Goal: Information Seeking & Learning: Learn about a topic

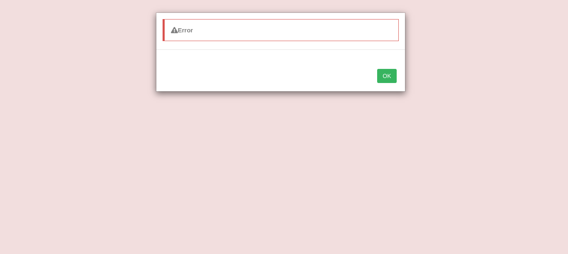
click at [389, 76] on button "OK" at bounding box center [386, 76] width 19 height 14
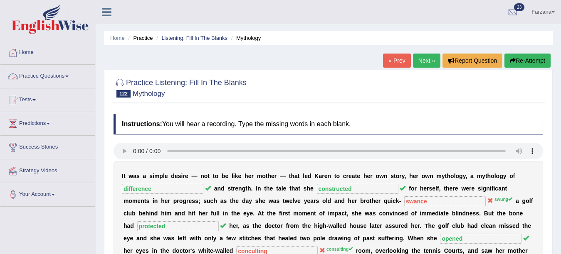
click at [55, 78] on link "Practice Questions" at bounding box center [47, 75] width 95 height 21
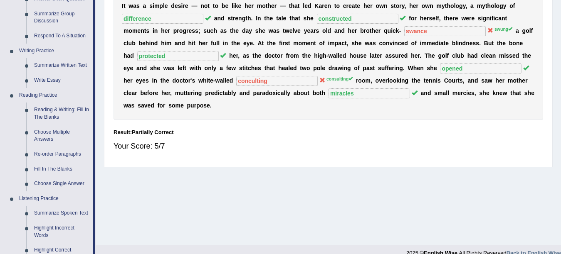
scroll to position [178, 0]
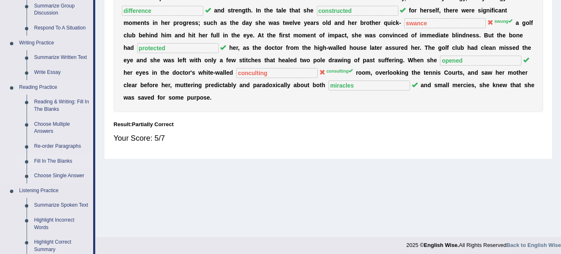
click at [52, 163] on link "Fill In The Blanks" at bounding box center [61, 161] width 63 height 15
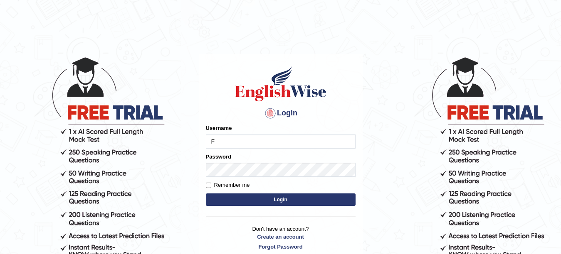
type input "Farzana12"
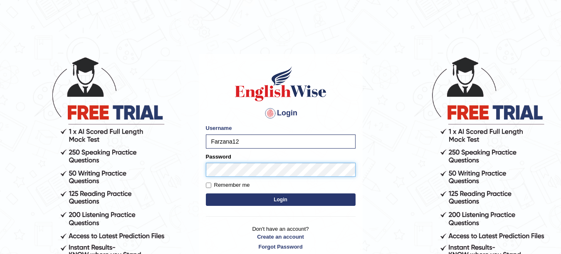
click at [206, 194] on button "Login" at bounding box center [281, 200] width 150 height 12
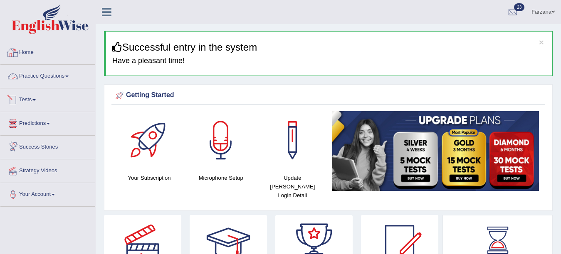
click at [52, 78] on link "Practice Questions" at bounding box center [47, 75] width 95 height 21
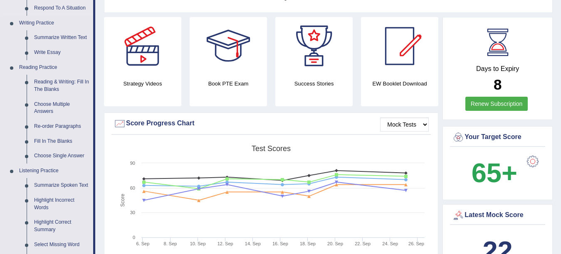
scroll to position [200, 0]
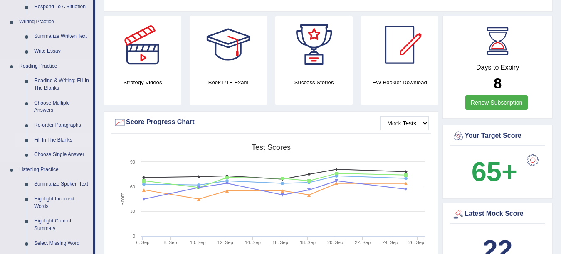
click at [55, 137] on link "Fill In The Blanks" at bounding box center [61, 140] width 63 height 15
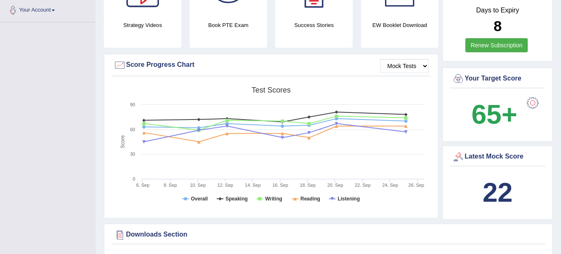
scroll to position [317, 0]
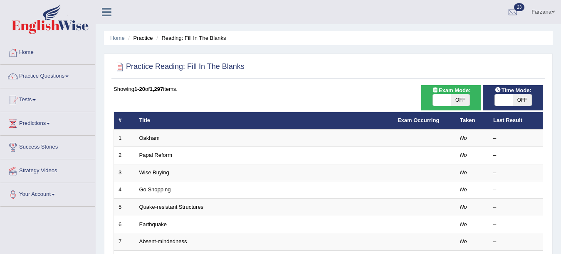
click at [442, 102] on span at bounding box center [442, 100] width 18 height 12
checkbox input "true"
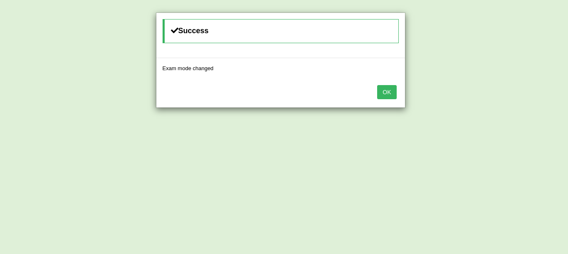
click at [382, 94] on button "OK" at bounding box center [386, 92] width 19 height 14
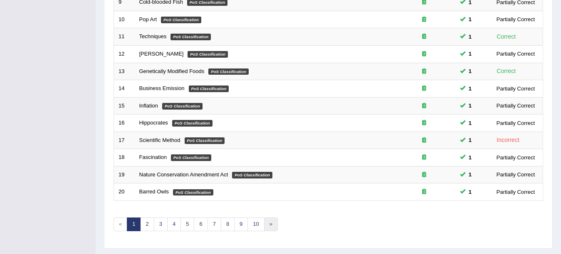
scroll to position [274, 0]
click at [171, 225] on link "4" at bounding box center [174, 225] width 14 height 14
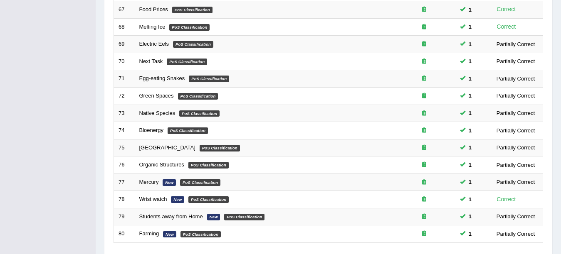
scroll to position [296, 0]
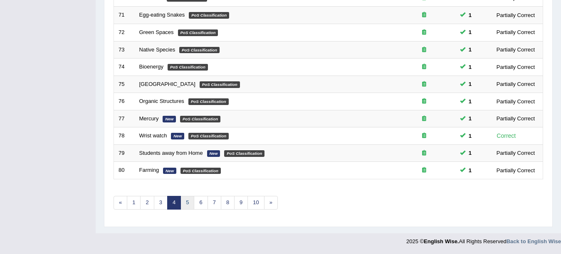
click at [187, 204] on link "5" at bounding box center [187, 203] width 14 height 14
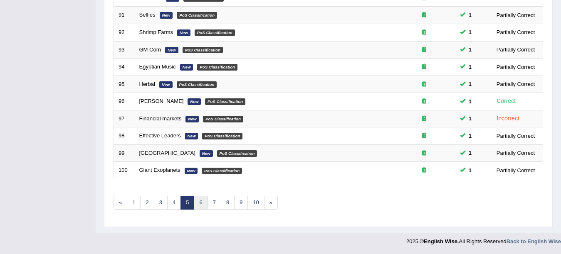
click at [202, 201] on link "6" at bounding box center [201, 203] width 14 height 14
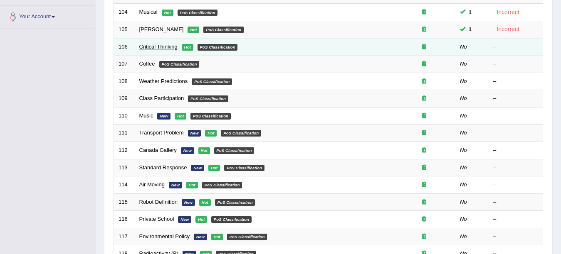
click at [143, 43] on td "Critical Thinking Hot PoS Classification" at bounding box center [264, 46] width 258 height 17
click at [143, 44] on link "Critical Thinking" at bounding box center [158, 47] width 38 height 6
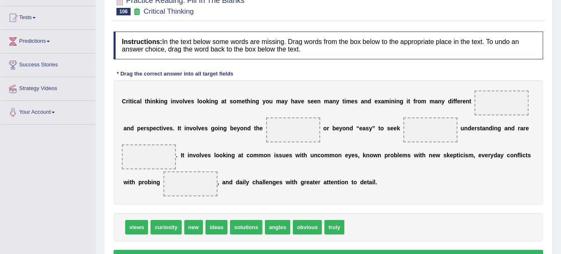
scroll to position [85, 0]
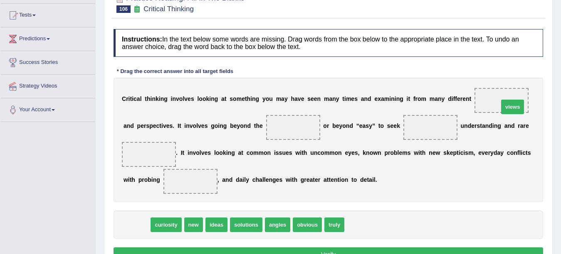
drag, startPoint x: 134, startPoint y: 227, endPoint x: 510, endPoint y: 109, distance: 393.9
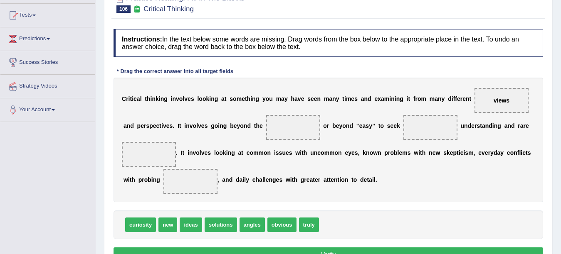
click at [286, 166] on div "C r i t i c a l t h i n k i n g i n v o l v e s l o o k i n g a t s o m e t h i…" at bounding box center [327, 140] width 429 height 125
drag, startPoint x: 193, startPoint y: 224, endPoint x: 154, endPoint y: 155, distance: 79.7
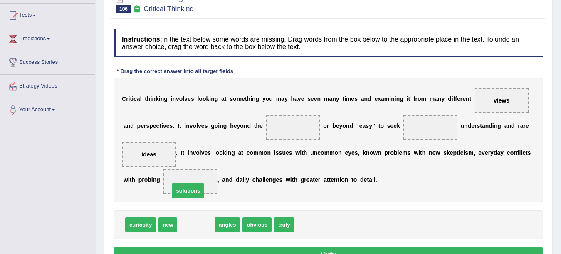
drag, startPoint x: 194, startPoint y: 227, endPoint x: 186, endPoint y: 192, distance: 35.0
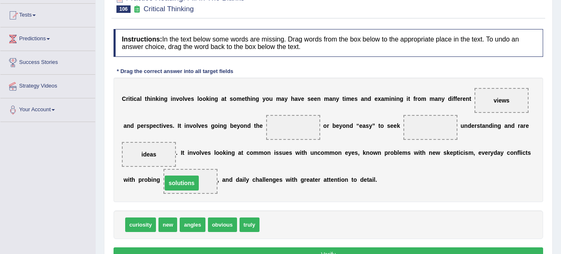
drag, startPoint x: 187, startPoint y: 184, endPoint x: 179, endPoint y: 186, distance: 8.9
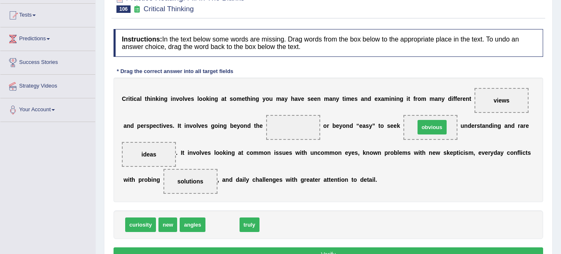
drag, startPoint x: 227, startPoint y: 223, endPoint x: 436, endPoint y: 126, distance: 230.6
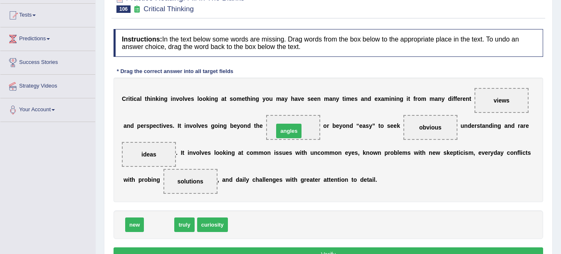
drag, startPoint x: 154, startPoint y: 226, endPoint x: 284, endPoint y: 132, distance: 160.1
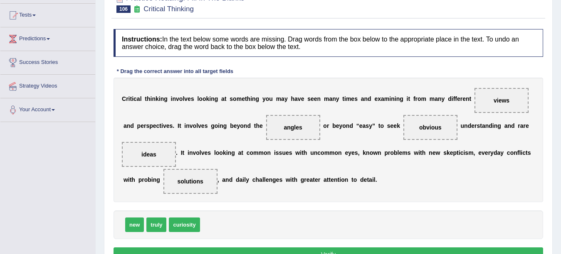
click at [253, 251] on button "Verify" at bounding box center [327, 255] width 429 height 14
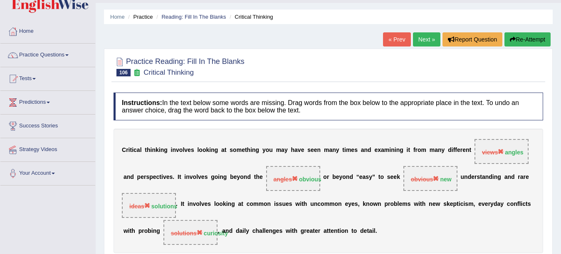
scroll to position [0, 0]
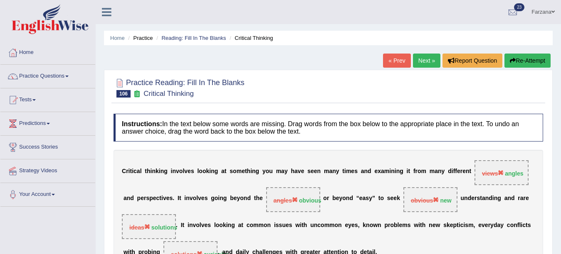
click at [422, 59] on link "Next »" at bounding box center [426, 61] width 27 height 14
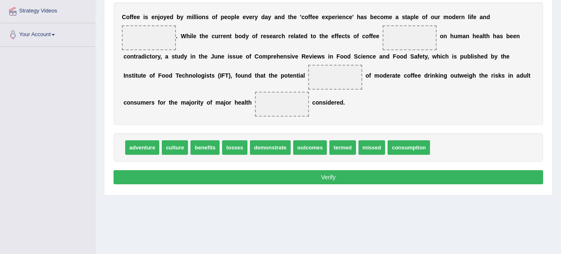
scroll to position [164, 0]
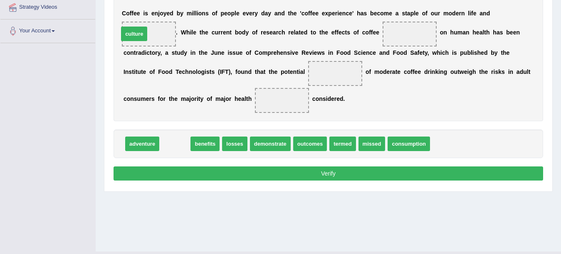
drag, startPoint x: 181, startPoint y: 145, endPoint x: 158, endPoint y: 39, distance: 107.9
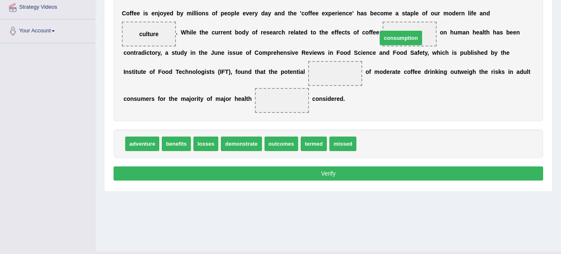
drag, startPoint x: 380, startPoint y: 141, endPoint x: 406, endPoint y: 30, distance: 113.9
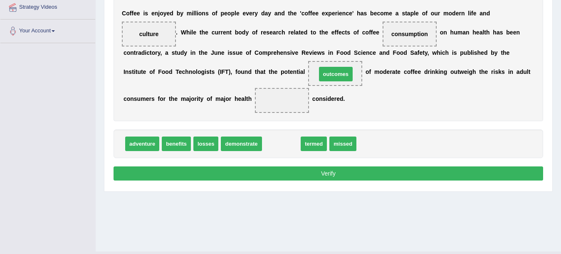
drag, startPoint x: 281, startPoint y: 142, endPoint x: 335, endPoint y: 73, distance: 88.2
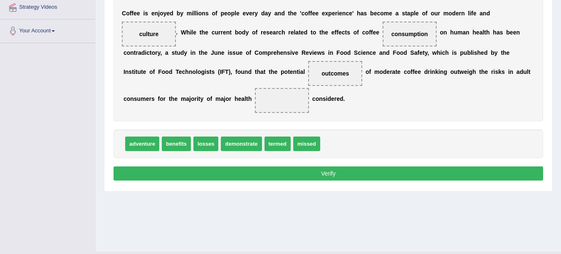
click at [207, 144] on span "losses" at bounding box center [205, 144] width 25 height 15
drag, startPoint x: 210, startPoint y: 143, endPoint x: 305, endPoint y: 97, distance: 105.0
click at [221, 180] on button "Verify" at bounding box center [327, 174] width 429 height 14
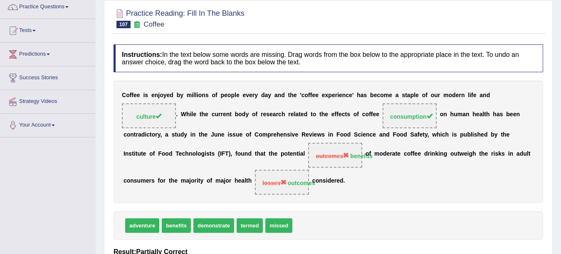
scroll to position [0, 0]
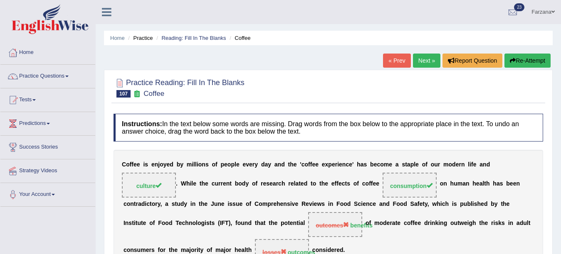
click at [422, 60] on link "Next »" at bounding box center [426, 61] width 27 height 14
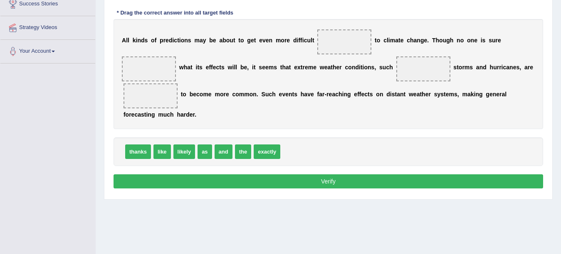
scroll to position [142, 0]
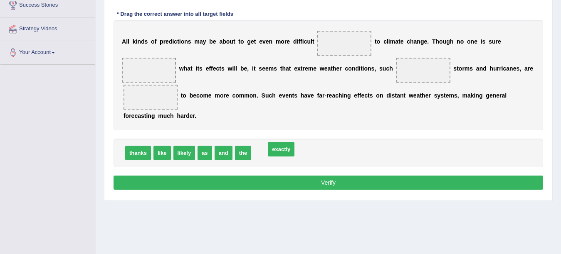
drag, startPoint x: 264, startPoint y: 153, endPoint x: 278, endPoint y: 149, distance: 14.5
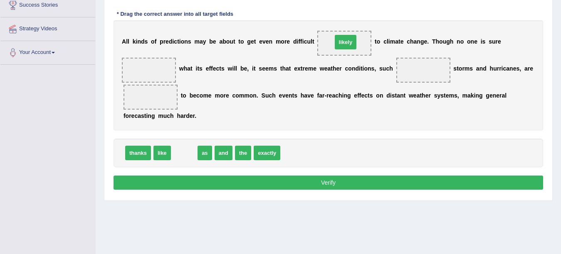
drag, startPoint x: 188, startPoint y: 153, endPoint x: 349, endPoint y: 42, distance: 195.8
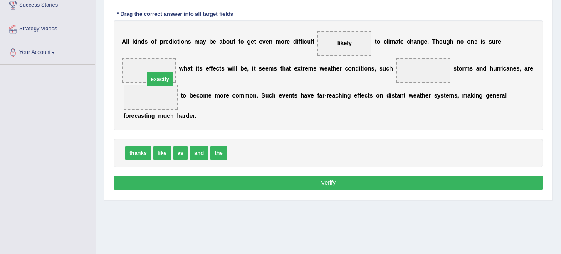
drag, startPoint x: 219, startPoint y: 128, endPoint x: 165, endPoint y: 78, distance: 73.5
drag, startPoint x: 145, startPoint y: 96, endPoint x: 149, endPoint y: 64, distance: 32.6
drag, startPoint x: 162, startPoint y: 153, endPoint x: 418, endPoint y: 60, distance: 272.1
drag, startPoint x: 337, startPoint y: 49, endPoint x: 197, endPoint y: 93, distance: 146.7
click at [197, 93] on div "A l l k i n d s o f p r e d i c t i o n s m a y b e a b o u t t o g e t e v e n…" at bounding box center [327, 75] width 429 height 110
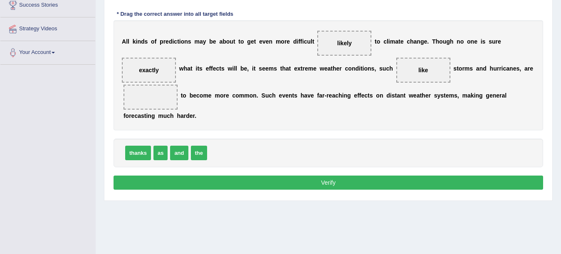
drag, startPoint x: 337, startPoint y: 44, endPoint x: 181, endPoint y: 91, distance: 162.6
click at [181, 91] on div "A l l k i n d s o f p r e d i c t i o n s m a y b e a b o u t t o g e t e v e n…" at bounding box center [327, 75] width 429 height 110
drag, startPoint x: 340, startPoint y: 42, endPoint x: 153, endPoint y: 96, distance: 195.0
drag, startPoint x: 160, startPoint y: 153, endPoint x: 330, endPoint y: 42, distance: 202.1
click at [325, 178] on button "Verify" at bounding box center [327, 183] width 429 height 14
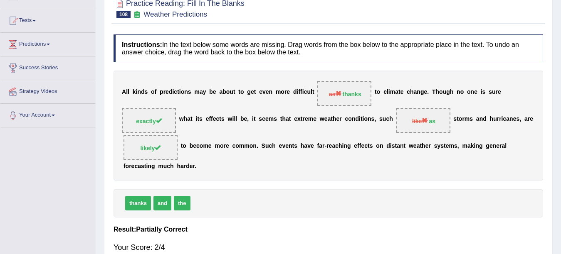
scroll to position [52, 0]
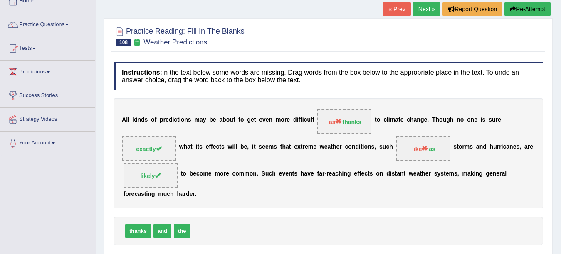
click at [424, 7] on link "Next »" at bounding box center [426, 9] width 27 height 14
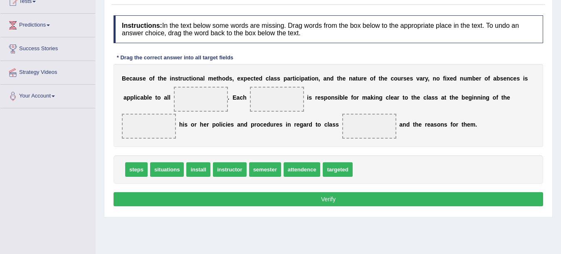
scroll to position [100, 0]
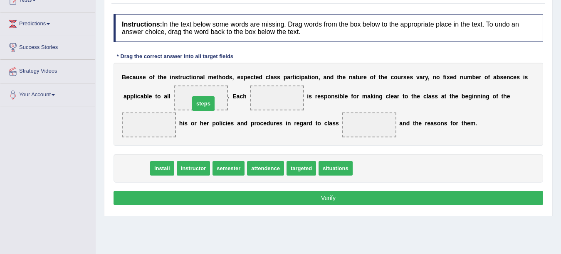
drag, startPoint x: 192, startPoint y: 88, endPoint x: 197, endPoint y: 101, distance: 14.2
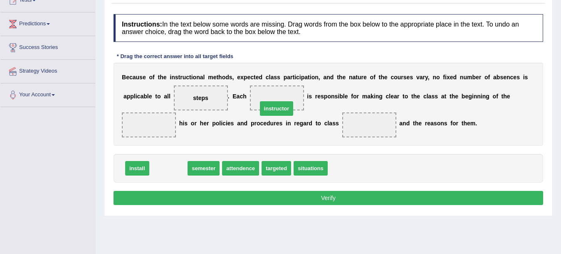
drag, startPoint x: 172, startPoint y: 168, endPoint x: 280, endPoint y: 108, distance: 123.2
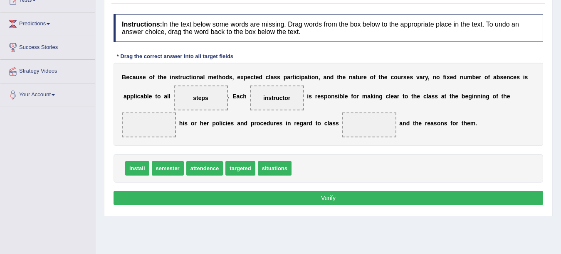
click at [158, 173] on span "semester" at bounding box center [168, 168] width 32 height 15
drag, startPoint x: 163, startPoint y: 169, endPoint x: 150, endPoint y: 136, distance: 35.8
click at [241, 125] on b "n" at bounding box center [242, 123] width 4 height 7
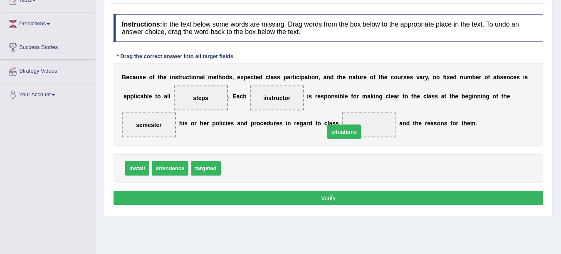
drag, startPoint x: 237, startPoint y: 170, endPoint x: 345, endPoint y: 133, distance: 114.9
click at [296, 201] on button "Verify" at bounding box center [327, 198] width 429 height 14
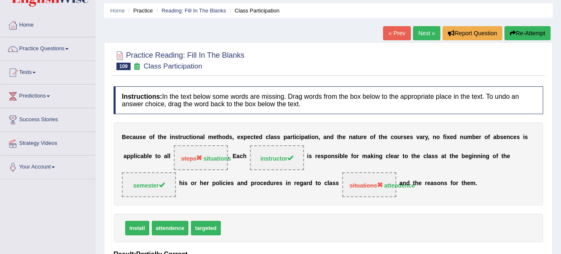
scroll to position [1, 0]
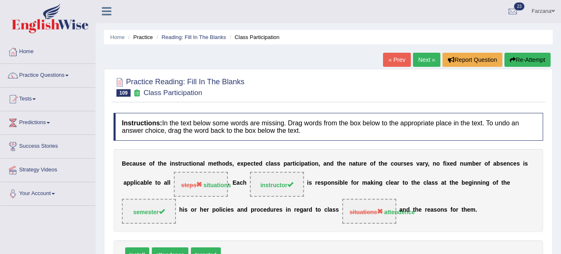
click at [425, 59] on link "Next »" at bounding box center [426, 60] width 27 height 14
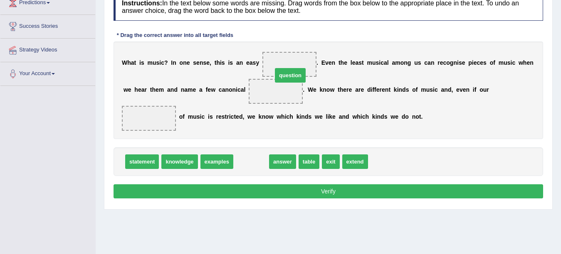
drag, startPoint x: 248, startPoint y: 158, endPoint x: 287, endPoint y: 72, distance: 94.9
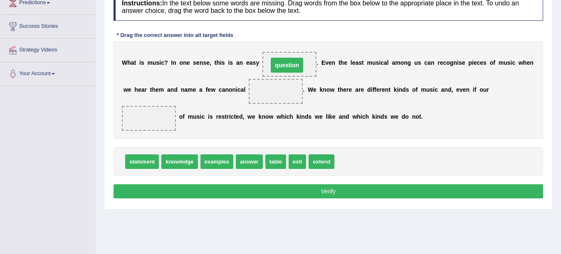
drag, startPoint x: 281, startPoint y: 89, endPoint x: 292, endPoint y: 63, distance: 28.5
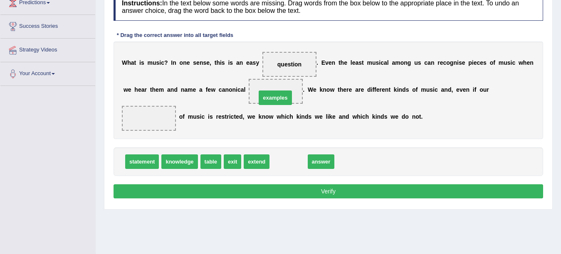
drag, startPoint x: 281, startPoint y: 160, endPoint x: 267, endPoint y: 96, distance: 65.4
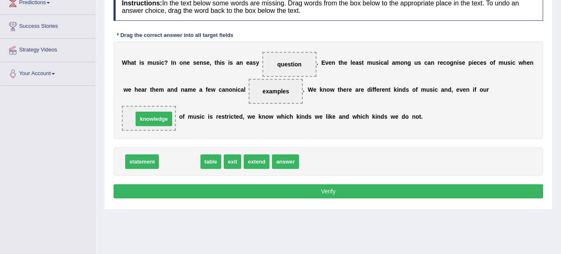
drag, startPoint x: 181, startPoint y: 164, endPoint x: 155, endPoint y: 121, distance: 50.0
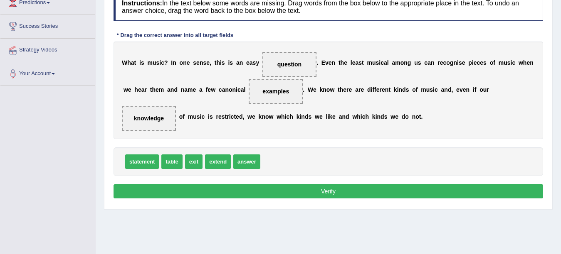
click at [182, 185] on button "Verify" at bounding box center [327, 192] width 429 height 14
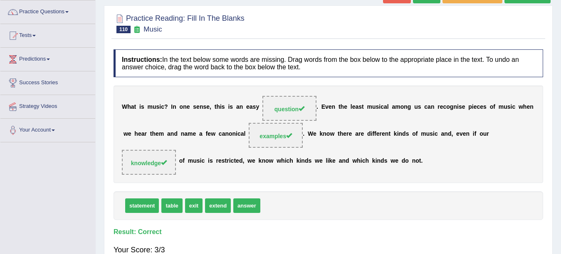
scroll to position [49, 0]
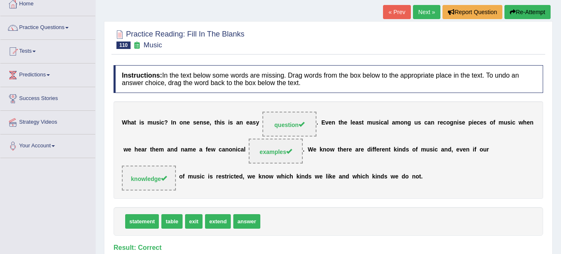
click at [424, 12] on link "Next »" at bounding box center [426, 12] width 27 height 14
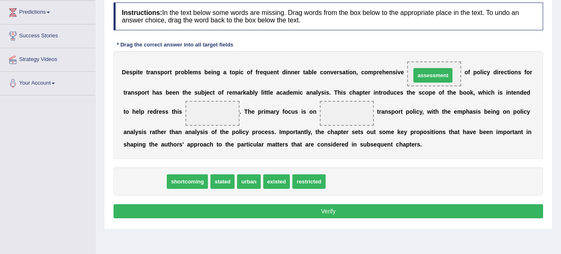
drag, startPoint x: 143, startPoint y: 183, endPoint x: 431, endPoint y: 77, distance: 307.1
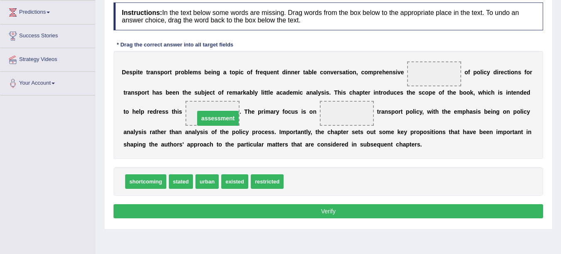
drag, startPoint x: 435, startPoint y: 75, endPoint x: 219, endPoint y: 113, distance: 219.5
click at [143, 184] on span "shortcoming" at bounding box center [145, 182] width 41 height 15
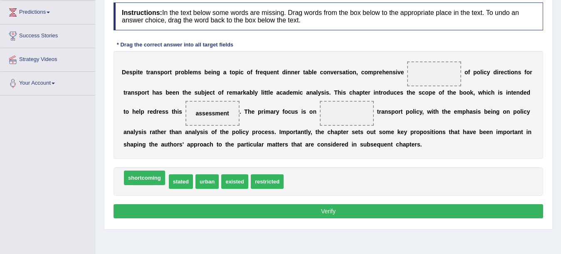
drag, startPoint x: 143, startPoint y: 184, endPoint x: 141, endPoint y: 180, distance: 4.3
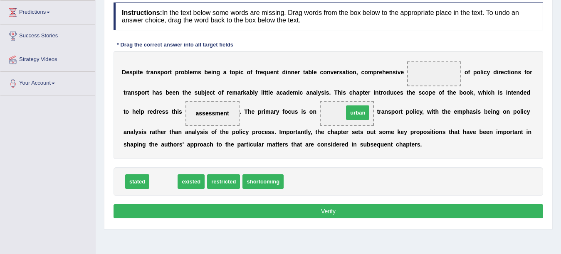
drag, startPoint x: 165, startPoint y: 181, endPoint x: 359, endPoint y: 112, distance: 206.0
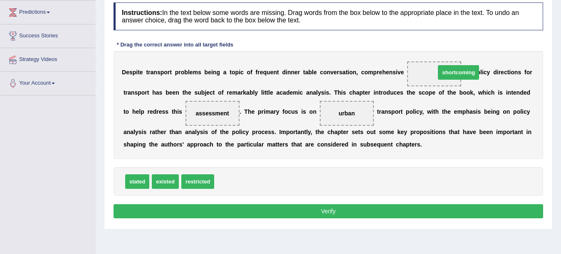
drag, startPoint x: 229, startPoint y: 182, endPoint x: 437, endPoint y: 81, distance: 231.5
click at [305, 207] on button "Verify" at bounding box center [327, 212] width 429 height 14
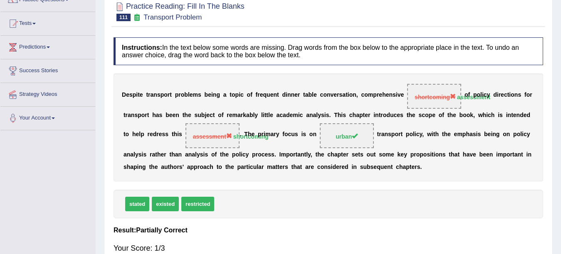
scroll to position [46, 0]
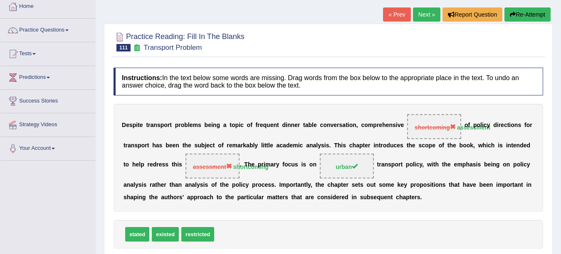
click at [421, 19] on link "Next »" at bounding box center [426, 14] width 27 height 14
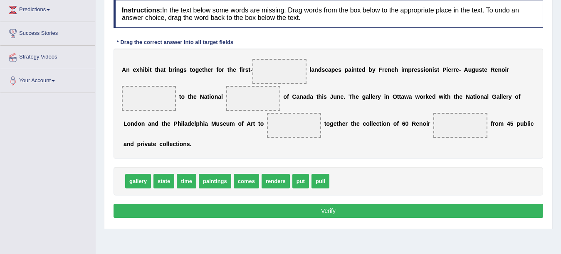
scroll to position [113, 0]
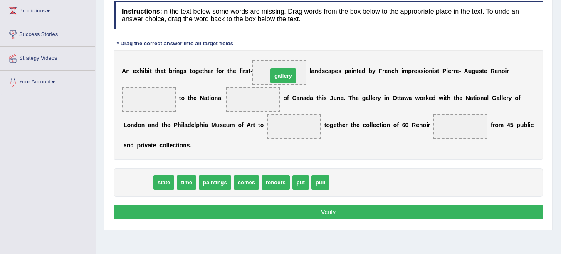
drag, startPoint x: 137, startPoint y: 187, endPoint x: 282, endPoint y: 80, distance: 180.2
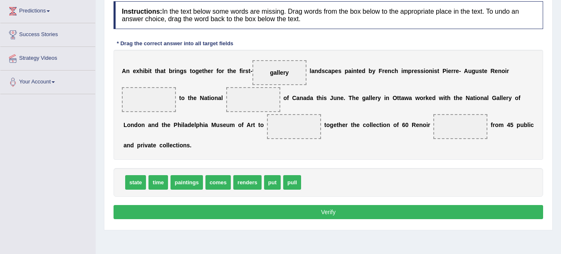
click at [348, 73] on b "a" at bounding box center [349, 71] width 3 height 7
drag, startPoint x: 239, startPoint y: 180, endPoint x: 148, endPoint y: 109, distance: 116.2
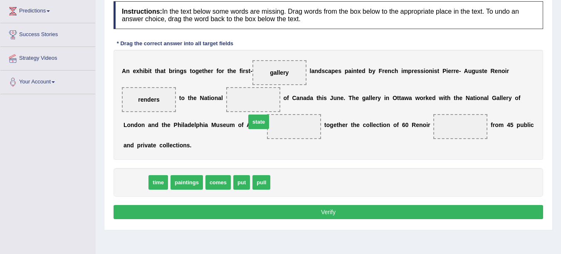
drag, startPoint x: 127, startPoint y: 182, endPoint x: 250, endPoint y: 122, distance: 137.6
click at [250, 122] on b "A" at bounding box center [249, 125] width 4 height 7
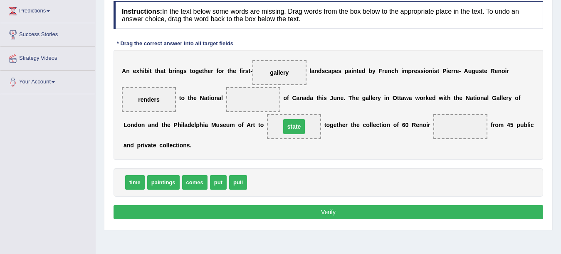
drag, startPoint x: 250, startPoint y: 122, endPoint x: 237, endPoint y: 102, distance: 24.0
click at [250, 121] on div "A n e x h i b i t t h a t b r i n g s t o g e t h e r f o r t h e f i r s t - g…" at bounding box center [327, 105] width 429 height 110
click at [240, 103] on div "A n e x h i b i t t h a t b r i n g s t o g e t h e r f o r t h e f i r s t - g…" at bounding box center [327, 105] width 429 height 110
drag, startPoint x: 223, startPoint y: 96, endPoint x: 254, endPoint y: 107, distance: 32.6
click at [254, 107] on span at bounding box center [253, 99] width 54 height 25
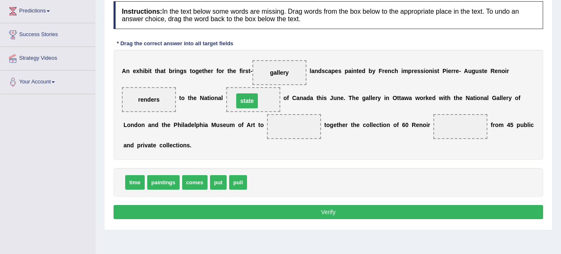
drag, startPoint x: 291, startPoint y: 127, endPoint x: 244, endPoint y: 101, distance: 53.6
drag, startPoint x: 193, startPoint y: 185, endPoint x: 205, endPoint y: 184, distance: 11.3
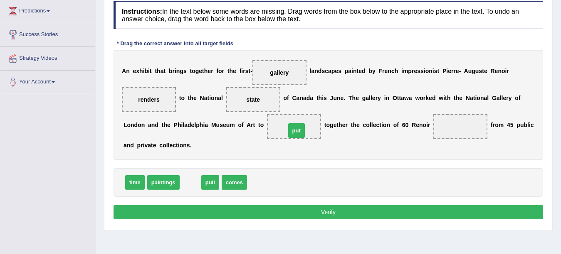
drag, startPoint x: 188, startPoint y: 184, endPoint x: 296, endPoint y: 131, distance: 120.7
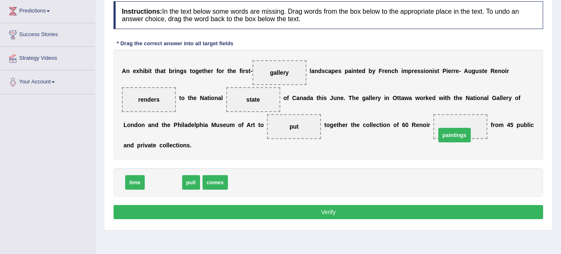
drag, startPoint x: 166, startPoint y: 180, endPoint x: 465, endPoint y: 126, distance: 303.4
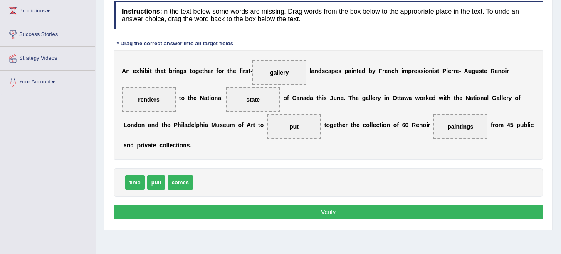
click at [288, 131] on span "put" at bounding box center [294, 126] width 54 height 25
click at [239, 207] on button "Verify" at bounding box center [327, 212] width 429 height 14
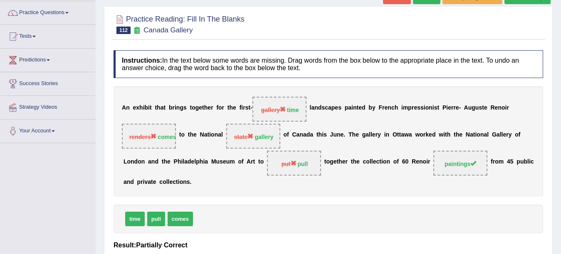
scroll to position [63, 0]
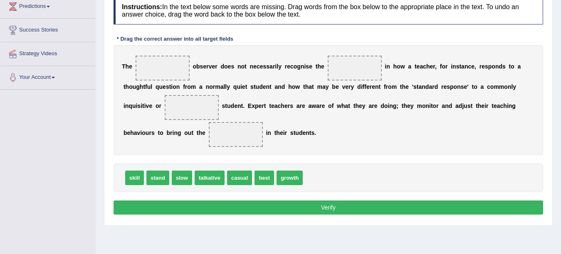
scroll to position [120, 0]
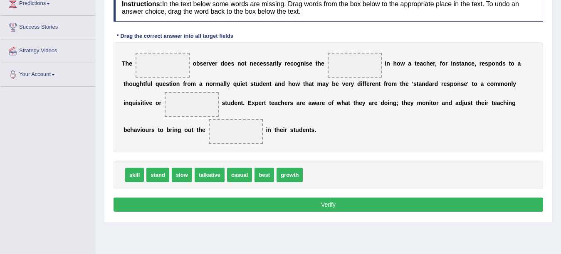
click at [133, 177] on span "skill" at bounding box center [134, 175] width 19 height 15
drag, startPoint x: 204, startPoint y: 173, endPoint x: 305, endPoint y: 173, distance: 101.0
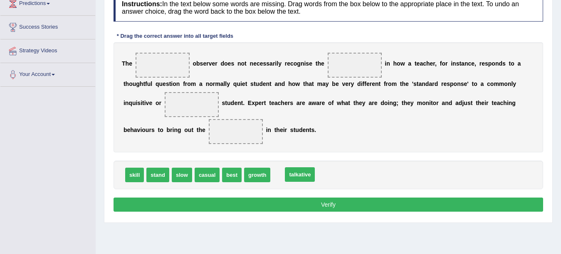
drag, startPoint x: 301, startPoint y: 175, endPoint x: 322, endPoint y: 174, distance: 21.7
drag, startPoint x: 286, startPoint y: 172, endPoint x: 174, endPoint y: 62, distance: 156.4
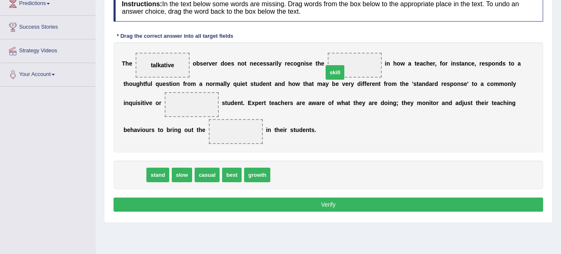
drag, startPoint x: 138, startPoint y: 177, endPoint x: 350, endPoint y: 74, distance: 236.3
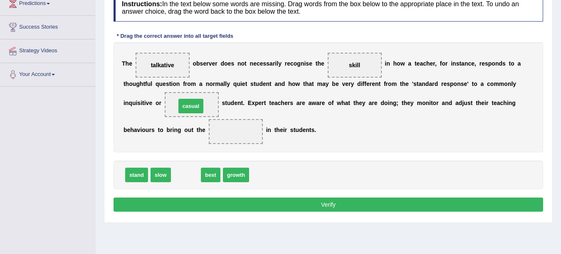
drag, startPoint x: 190, startPoint y: 173, endPoint x: 195, endPoint y: 104, distance: 69.2
click at [266, 108] on div "T h e talkative o b s e r v e r d o e s n o t n e c e s s a r i l y r e c o g n…" at bounding box center [327, 97] width 429 height 110
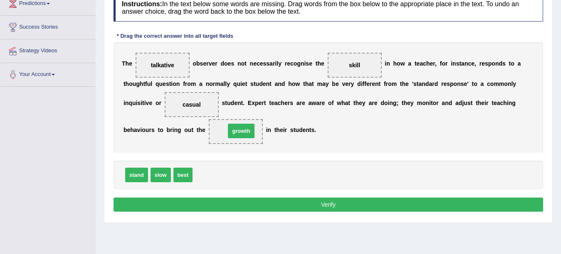
drag, startPoint x: 208, startPoint y: 173, endPoint x: 241, endPoint y: 128, distance: 55.0
click at [242, 130] on span "growth" at bounding box center [236, 131] width 20 height 7
drag, startPoint x: 234, startPoint y: 215, endPoint x: 232, endPoint y: 209, distance: 7.3
click at [232, 209] on div "Instructions: In the text below some words are missing. Drag words from the box…" at bounding box center [328, 104] width 434 height 229
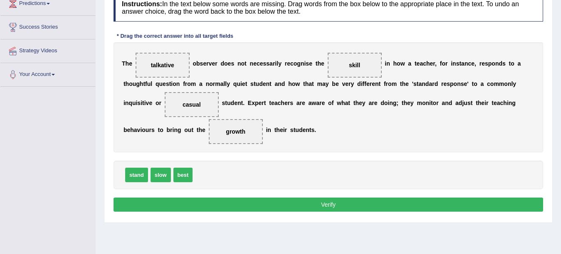
click at [231, 207] on button "Verify" at bounding box center [327, 205] width 429 height 14
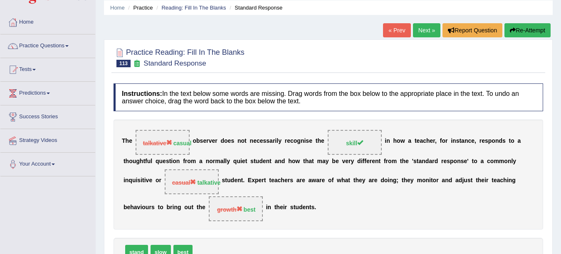
scroll to position [0, 0]
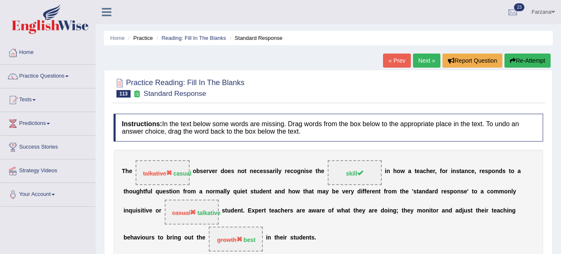
click at [423, 63] on link "Next »" at bounding box center [426, 61] width 27 height 14
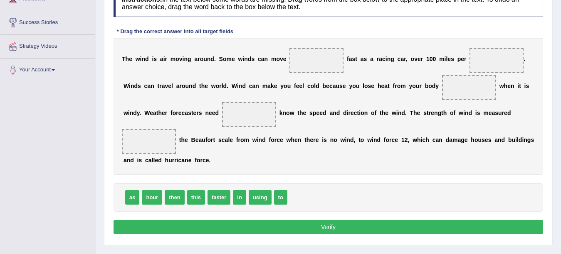
scroll to position [141, 0]
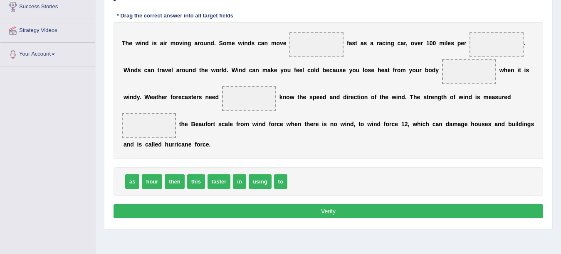
click at [140, 51] on div "T h e w i n d i s a i r m o v i n g a r o u n d . S o m e w i n d s c a n m o v…" at bounding box center [327, 90] width 429 height 137
click at [140, 52] on div "T h e w i n d i s a i r m o v i n g a r o u n d . S o m e w i n d s c a n m o v…" at bounding box center [327, 90] width 429 height 137
drag, startPoint x: 140, startPoint y: 52, endPoint x: 189, endPoint y: 150, distance: 110.1
click at [188, 149] on div "T h e w i n d i s a i r m o v i n g a r o u n d . S o m e w i n d s c a n m o v…" at bounding box center [327, 90] width 429 height 137
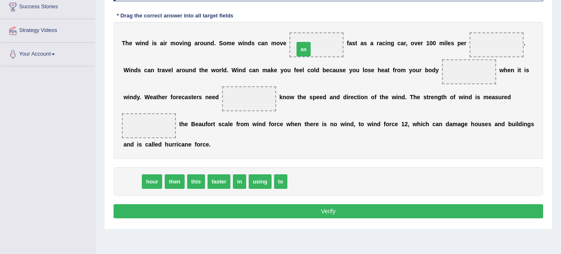
drag, startPoint x: 131, startPoint y: 181, endPoint x: 303, endPoint y: 48, distance: 216.9
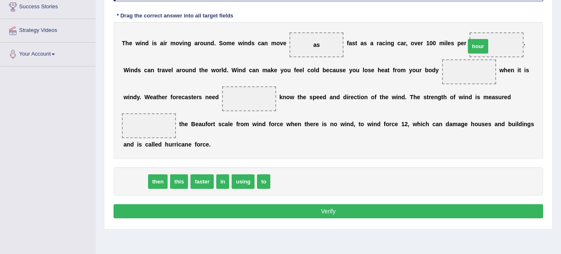
drag, startPoint x: 136, startPoint y: 183, endPoint x: 486, endPoint y: 47, distance: 375.1
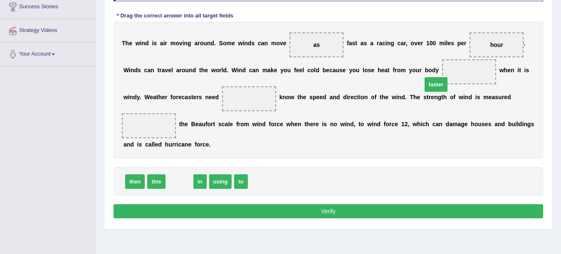
drag, startPoint x: 175, startPoint y: 182, endPoint x: 433, endPoint y: 84, distance: 275.9
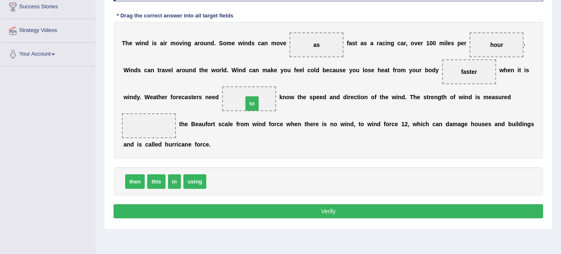
drag, startPoint x: 220, startPoint y: 178, endPoint x: 257, endPoint y: 99, distance: 86.3
drag, startPoint x: 176, startPoint y: 183, endPoint x: 157, endPoint y: 128, distance: 58.5
click at [172, 209] on button "Verify" at bounding box center [327, 212] width 429 height 14
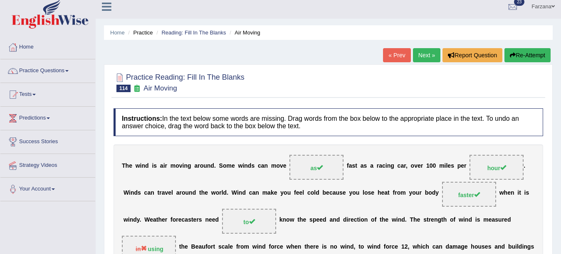
scroll to position [0, 0]
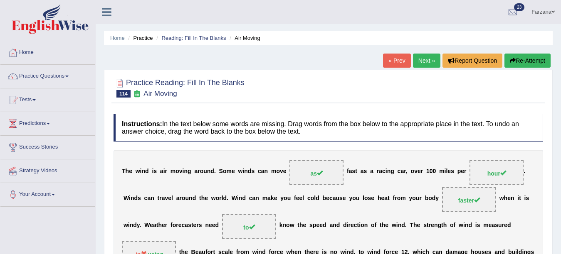
click at [430, 60] on link "Next »" at bounding box center [426, 61] width 27 height 14
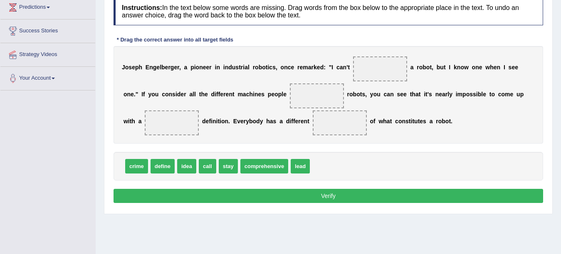
drag, startPoint x: 0, startPoint y: 0, endPoint x: 409, endPoint y: 185, distance: 449.5
click at [409, 185] on div "Instructions: In the text below some words are missing. Drag words from the box…" at bounding box center [328, 101] width 434 height 217
click at [409, 200] on button "Verify" at bounding box center [327, 196] width 429 height 14
drag, startPoint x: 162, startPoint y: 167, endPoint x: 383, endPoint y: 68, distance: 242.3
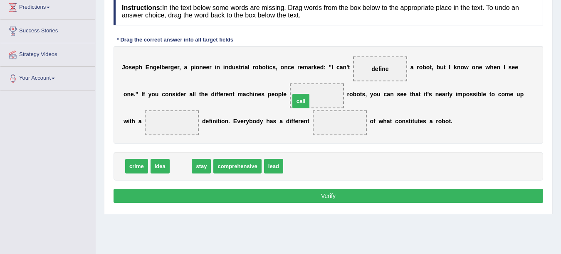
drag, startPoint x: 177, startPoint y: 167, endPoint x: 297, endPoint y: 102, distance: 136.7
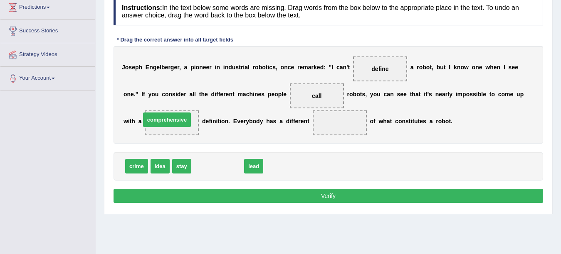
drag, startPoint x: 171, startPoint y: 121, endPoint x: 165, endPoint y: 119, distance: 6.4
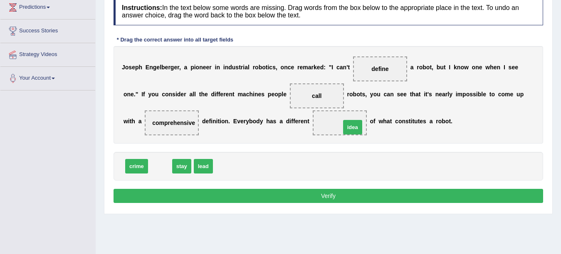
drag, startPoint x: 160, startPoint y: 166, endPoint x: 341, endPoint y: 126, distance: 184.8
click at [269, 194] on button "Verify" at bounding box center [327, 196] width 429 height 14
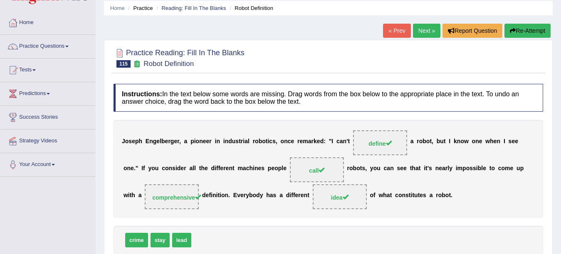
scroll to position [17, 0]
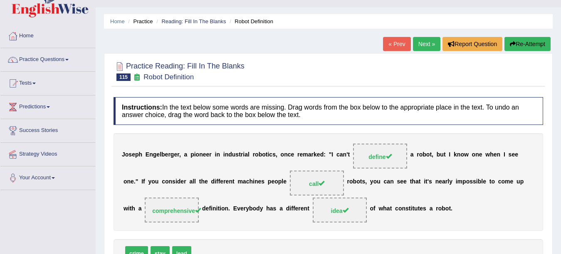
click at [432, 45] on link "Next »" at bounding box center [426, 44] width 27 height 14
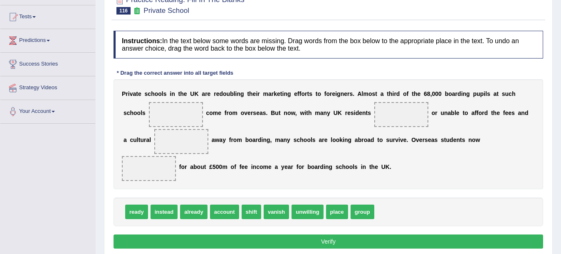
scroll to position [100, 0]
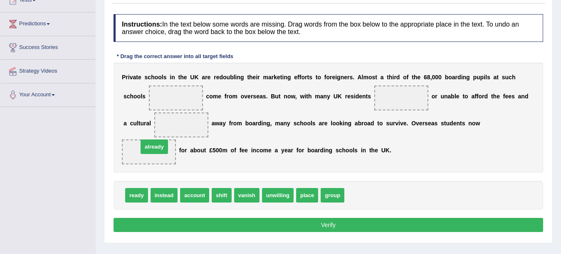
drag, startPoint x: 359, startPoint y: 195, endPoint x: 158, endPoint y: 130, distance: 211.6
drag, startPoint x: 150, startPoint y: 149, endPoint x: 172, endPoint y: 97, distance: 56.4
drag, startPoint x: 179, startPoint y: 103, endPoint x: 296, endPoint y: 155, distance: 127.8
click at [296, 155] on div "P r i v a t e s c h o o l s i n t h e U K a r e r e d o u b l i n g t h e i r m…" at bounding box center [327, 118] width 429 height 110
drag, startPoint x: 153, startPoint y: 92, endPoint x: 274, endPoint y: 163, distance: 140.1
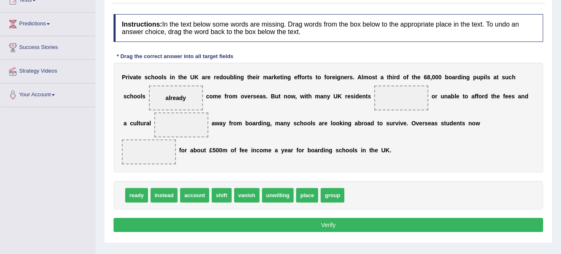
click at [274, 163] on div "P r i v a t e s c h o o l s i n t h e U K a r e r e d o u b l i n g t h e i r m…" at bounding box center [327, 118] width 429 height 110
drag, startPoint x: 181, startPoint y: 96, endPoint x: 374, endPoint y: 196, distance: 217.0
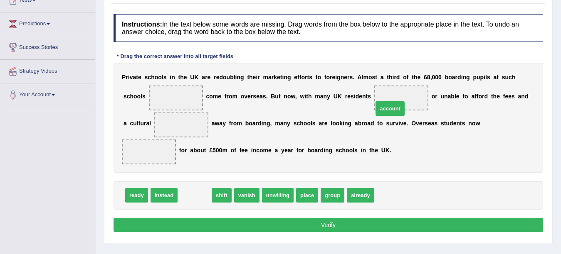
drag, startPoint x: 186, startPoint y: 194, endPoint x: 382, endPoint y: 107, distance: 213.8
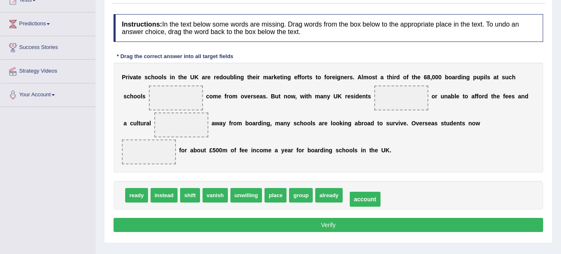
drag, startPoint x: 399, startPoint y: 96, endPoint x: 363, endPoint y: 198, distance: 107.7
drag, startPoint x: 350, startPoint y: 193, endPoint x: 385, endPoint y: 105, distance: 94.5
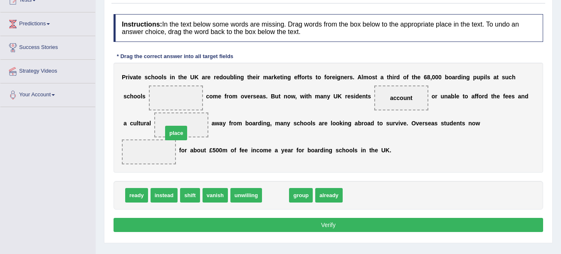
drag, startPoint x: 274, startPoint y: 193, endPoint x: 177, endPoint y: 131, distance: 115.2
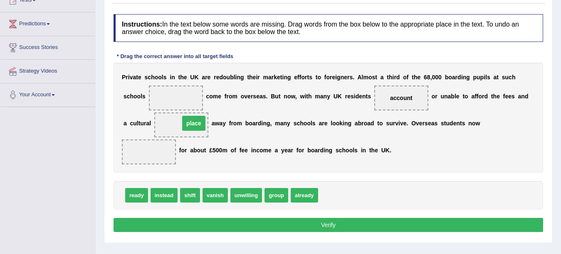
drag, startPoint x: 153, startPoint y: 151, endPoint x: 198, endPoint y: 122, distance: 53.5
drag, startPoint x: 397, startPoint y: 95, endPoint x: 133, endPoint y: 153, distance: 270.8
drag, startPoint x: 184, startPoint y: 196, endPoint x: 193, endPoint y: 195, distance: 8.8
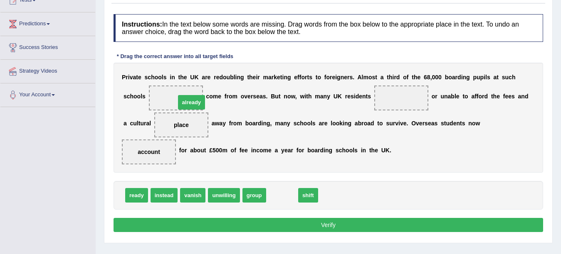
drag, startPoint x: 279, startPoint y: 197, endPoint x: 187, endPoint y: 99, distance: 134.7
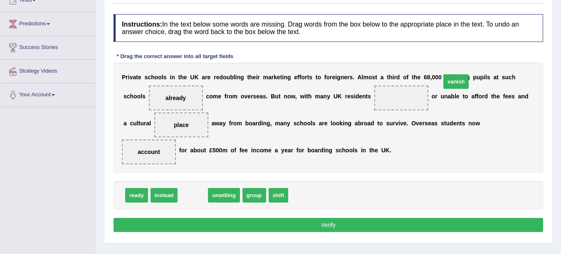
drag, startPoint x: 192, startPoint y: 195, endPoint x: 414, endPoint y: 96, distance: 243.4
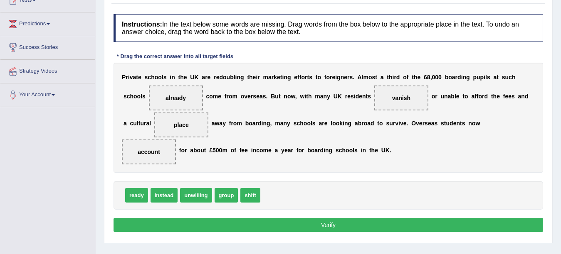
click at [323, 219] on div "Instructions: In the text below some words are missing. Drag words from the box…" at bounding box center [328, 124] width 434 height 229
click at [323, 219] on button "Verify" at bounding box center [327, 225] width 429 height 14
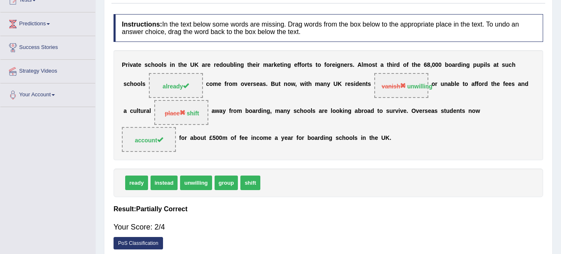
click at [297, 117] on div "P r i v a t e s c h o o l s i n t h e U K a r e r e d o u b l i n g t h e i r m…" at bounding box center [327, 105] width 429 height 110
click at [132, 244] on link "PoS Classification" at bounding box center [137, 243] width 49 height 12
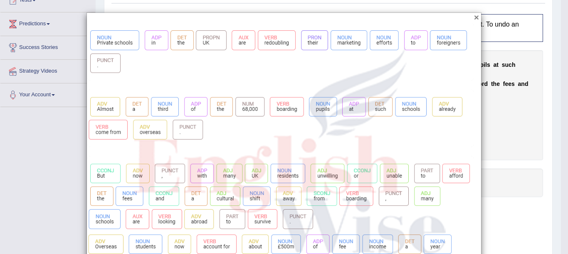
click at [474, 17] on button "×" at bounding box center [476, 17] width 5 height 9
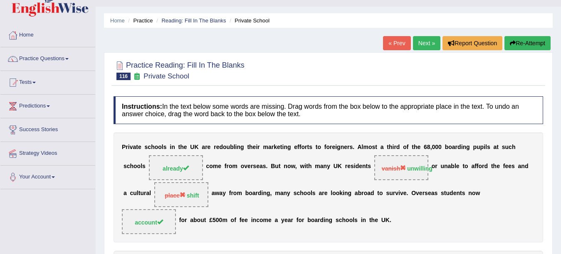
scroll to position [16, 0]
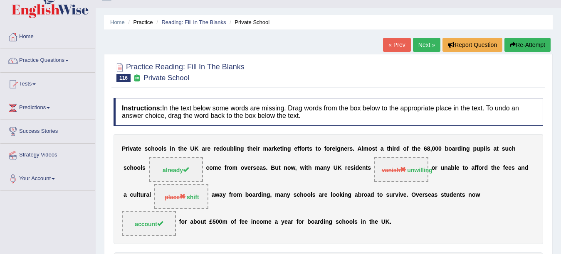
click at [421, 45] on link "Next »" at bounding box center [426, 45] width 27 height 14
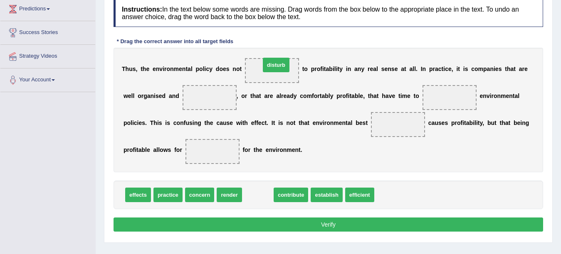
drag, startPoint x: 254, startPoint y: 175, endPoint x: 269, endPoint y: 61, distance: 114.5
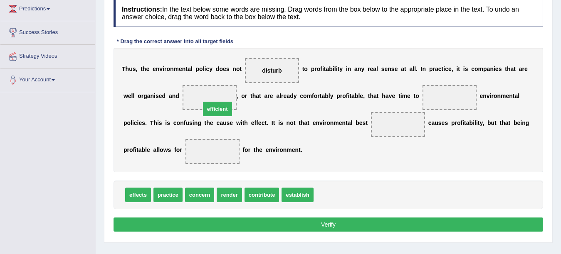
drag, startPoint x: 324, startPoint y: 194, endPoint x: 211, endPoint y: 108, distance: 142.1
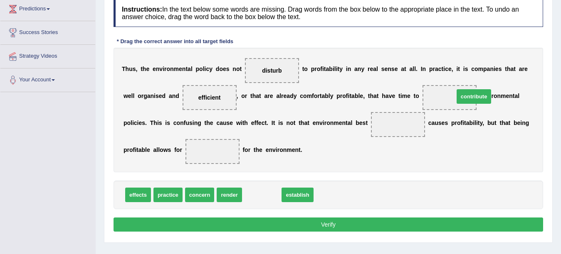
drag, startPoint x: 252, startPoint y: 198, endPoint x: 451, endPoint y: 98, distance: 222.7
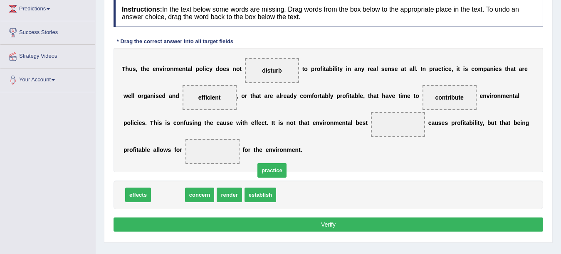
drag, startPoint x: 160, startPoint y: 194, endPoint x: 355, endPoint y: 131, distance: 205.2
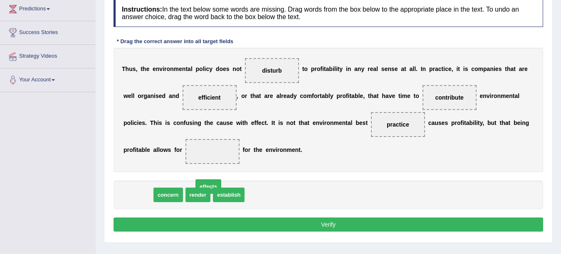
drag, startPoint x: 143, startPoint y: 195, endPoint x: 260, endPoint y: 177, distance: 118.3
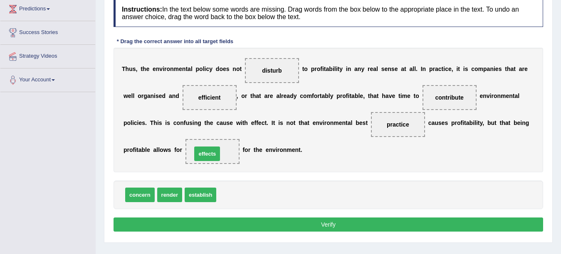
drag, startPoint x: 232, startPoint y: 194, endPoint x: 208, endPoint y: 153, distance: 47.9
click at [260, 224] on button "Verify" at bounding box center [327, 225] width 429 height 14
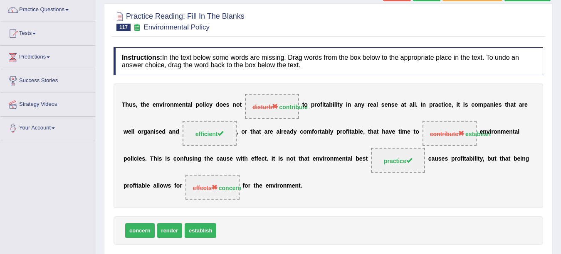
scroll to position [65, 0]
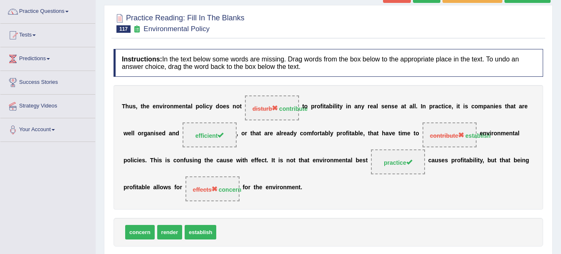
click at [131, 195] on div "T h u s , t h e e n v i r o n m e n t a l p o l i c y d o e s n o t disturb con…" at bounding box center [327, 147] width 429 height 125
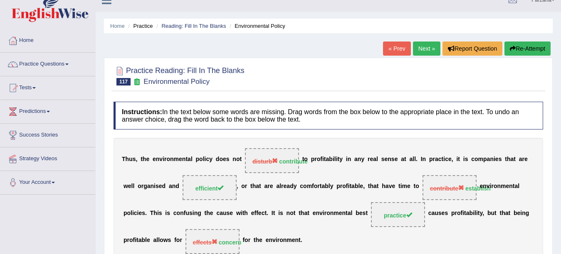
scroll to position [13, 0]
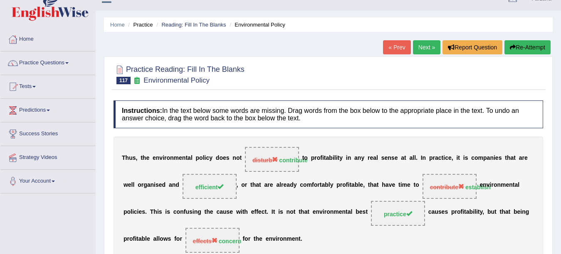
click at [432, 52] on link "Next »" at bounding box center [426, 47] width 27 height 14
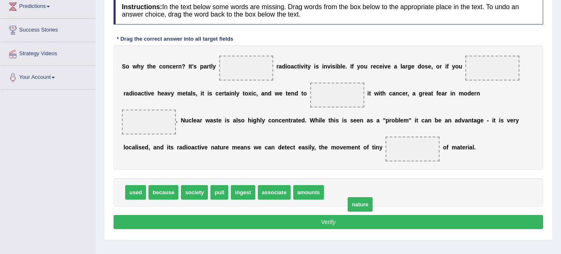
drag, startPoint x: 345, startPoint y: 195, endPoint x: 366, endPoint y: 205, distance: 23.4
drag, startPoint x: 168, startPoint y: 194, endPoint x: 160, endPoint y: 190, distance: 8.9
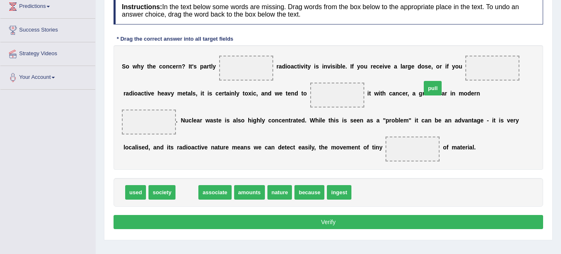
drag, startPoint x: 190, startPoint y: 194, endPoint x: 174, endPoint y: 123, distance: 72.6
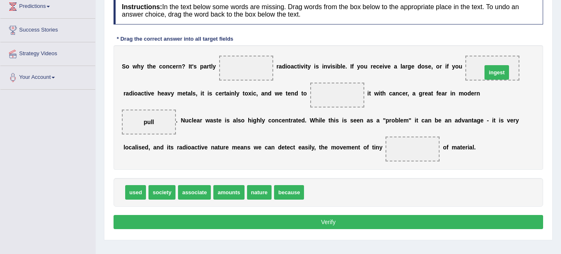
drag, startPoint x: 321, startPoint y: 195, endPoint x: 498, endPoint y: 75, distance: 214.7
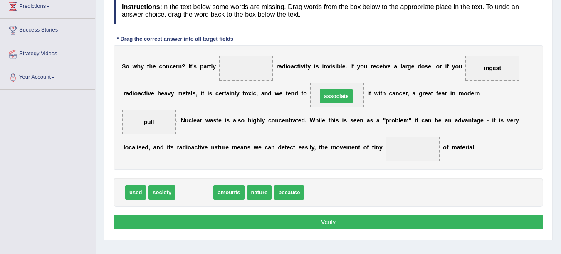
drag, startPoint x: 194, startPoint y: 192, endPoint x: 336, endPoint y: 96, distance: 171.2
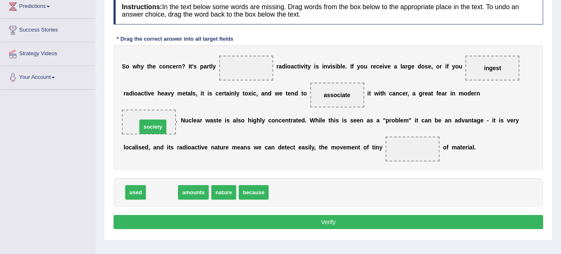
drag, startPoint x: 161, startPoint y: 191, endPoint x: 152, endPoint y: 126, distance: 65.9
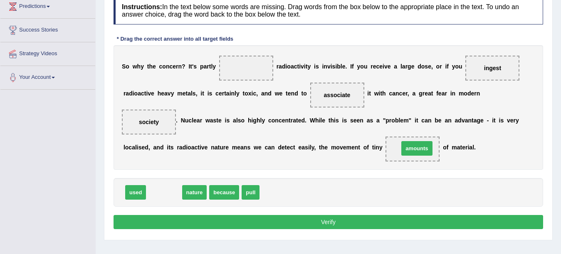
drag, startPoint x: 220, startPoint y: 177, endPoint x: 420, endPoint y: 148, distance: 201.6
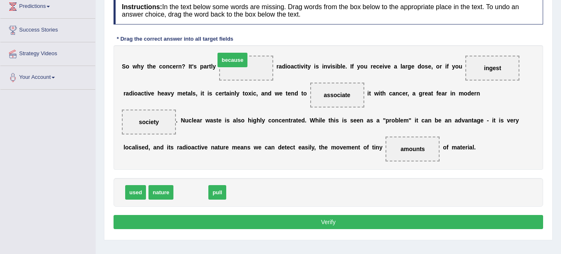
drag, startPoint x: 192, startPoint y: 194, endPoint x: 234, endPoint y: 62, distance: 139.0
click at [165, 222] on button "Verify" at bounding box center [327, 222] width 429 height 14
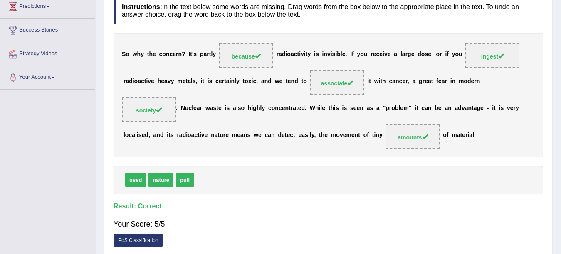
click at [549, 204] on div "Practice Reading: Fill In The Blanks 118 Radioactivity (B) Instructions: In the…" at bounding box center [328, 107] width 449 height 308
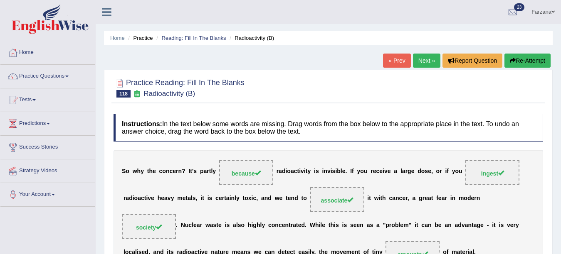
click at [424, 55] on link "Next »" at bounding box center [426, 61] width 27 height 14
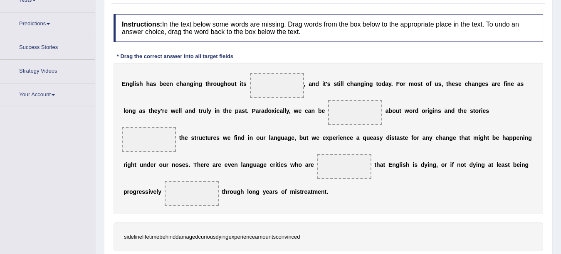
scroll to position [132, 0]
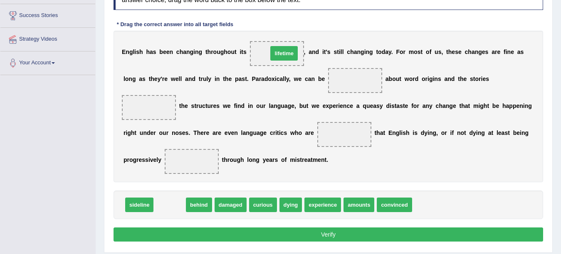
drag, startPoint x: 173, startPoint y: 202, endPoint x: 288, endPoint y: 51, distance: 190.0
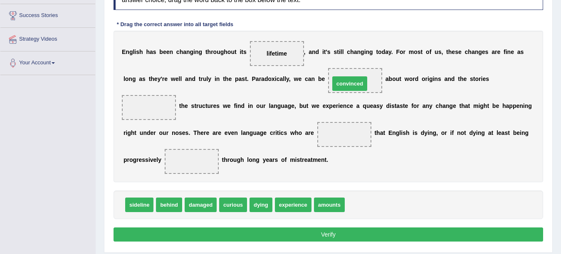
drag, startPoint x: 375, startPoint y: 204, endPoint x: 360, endPoint y: 82, distance: 122.3
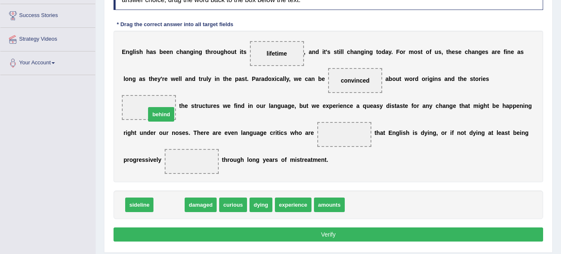
drag, startPoint x: 175, startPoint y: 206, endPoint x: 168, endPoint y: 116, distance: 90.6
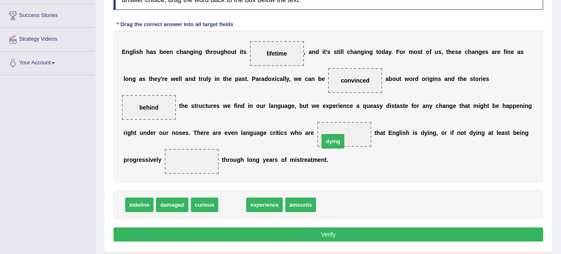
drag, startPoint x: 226, startPoint y: 204, endPoint x: 338, endPoint y: 136, distance: 130.4
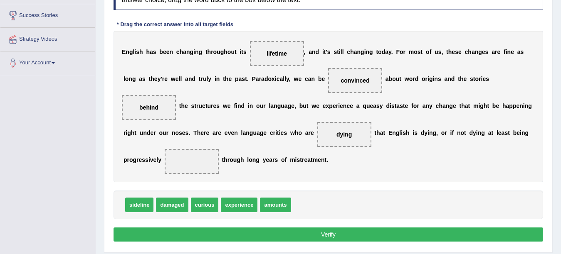
drag, startPoint x: 345, startPoint y: 138, endPoint x: 329, endPoint y: 180, distance: 45.0
click at [329, 180] on div "E n g l i s h h a s b e e n c h a n g i n g t h r o u g h o u t i t s lifetime …" at bounding box center [327, 107] width 429 height 152
drag, startPoint x: 347, startPoint y: 133, endPoint x: 313, endPoint y: 202, distance: 76.4
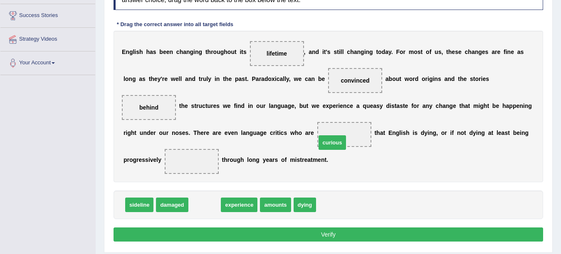
drag, startPoint x: 207, startPoint y: 205, endPoint x: 334, endPoint y: 142, distance: 142.0
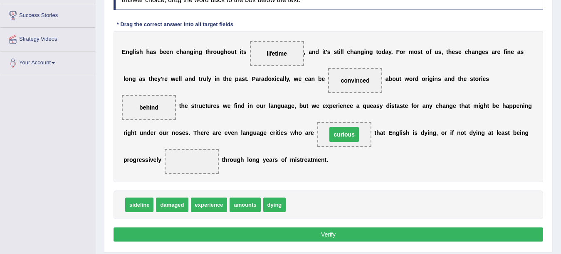
click at [334, 142] on span "curious" at bounding box center [344, 134] width 30 height 15
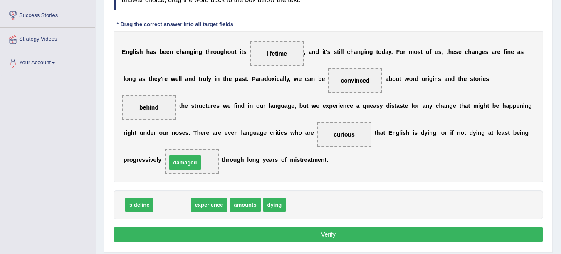
drag, startPoint x: 182, startPoint y: 205, endPoint x: 195, endPoint y: 162, distance: 44.3
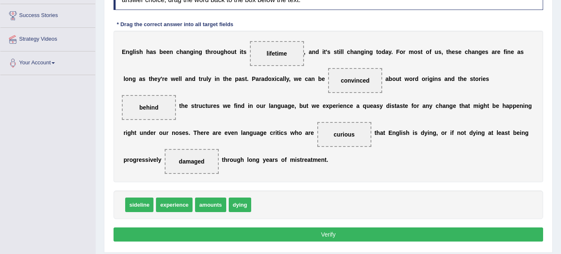
click at [189, 234] on button "Verify" at bounding box center [327, 235] width 429 height 14
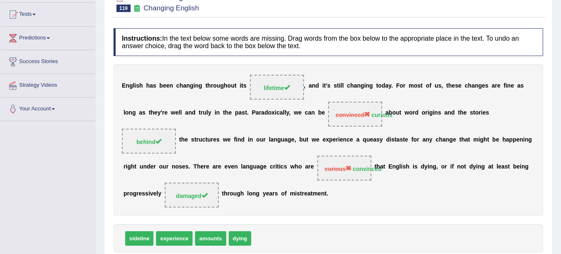
scroll to position [0, 0]
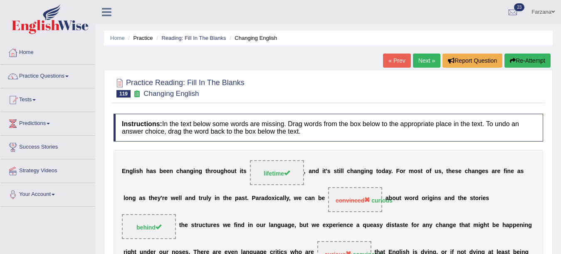
click at [421, 61] on link "Next »" at bounding box center [426, 61] width 27 height 14
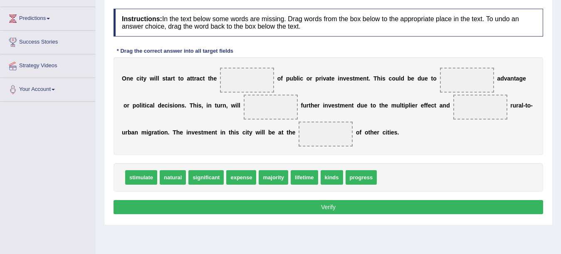
scroll to position [101, 0]
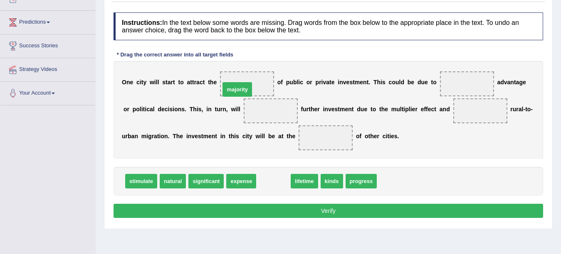
drag, startPoint x: 276, startPoint y: 184, endPoint x: 240, endPoint y: 92, distance: 98.6
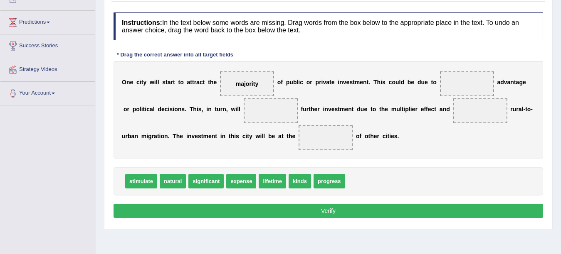
click at [163, 182] on span "natural" at bounding box center [173, 181] width 26 height 15
drag, startPoint x: 163, startPoint y: 182, endPoint x: 461, endPoint y: 81, distance: 315.1
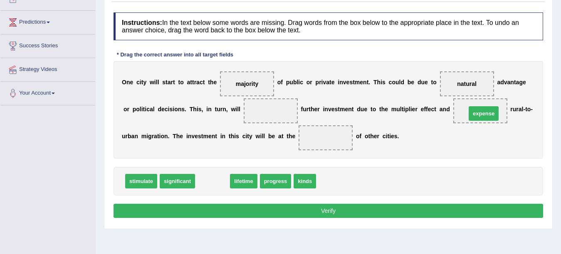
drag, startPoint x: 210, startPoint y: 180, endPoint x: 481, endPoint y: 113, distance: 279.4
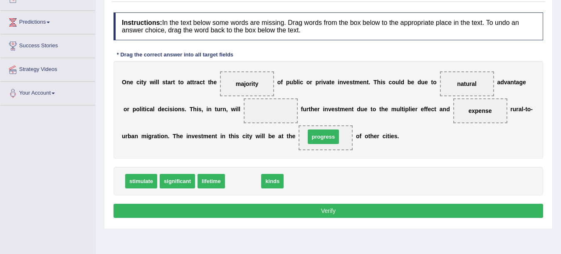
drag, startPoint x: 244, startPoint y: 181, endPoint x: 324, endPoint y: 137, distance: 91.4
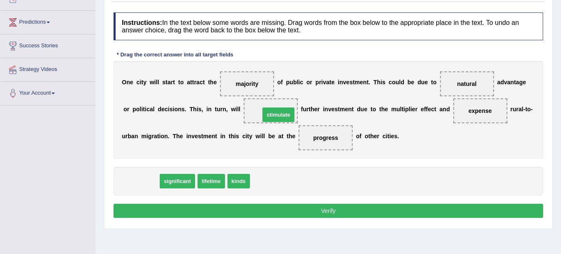
drag, startPoint x: 149, startPoint y: 180, endPoint x: 286, endPoint y: 113, distance: 152.5
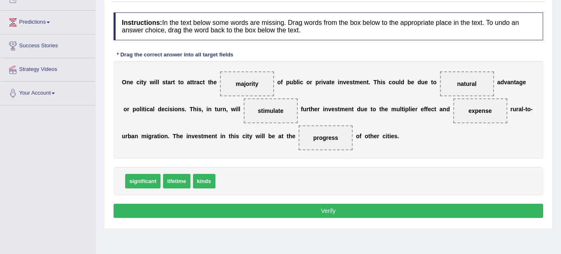
click at [237, 210] on button "Verify" at bounding box center [327, 211] width 429 height 14
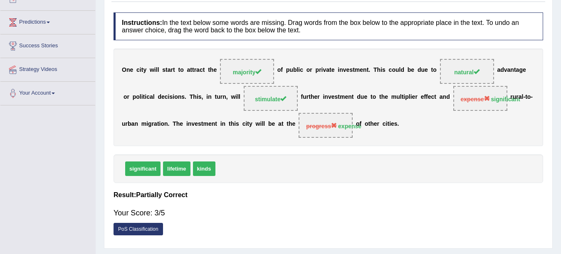
drag, startPoint x: 540, startPoint y: 113, endPoint x: 540, endPoint y: 38, distance: 75.2
click at [540, 38] on div "Instructions: In the text below some words are missing. Drag words from the box…" at bounding box center [328, 126] width 434 height 236
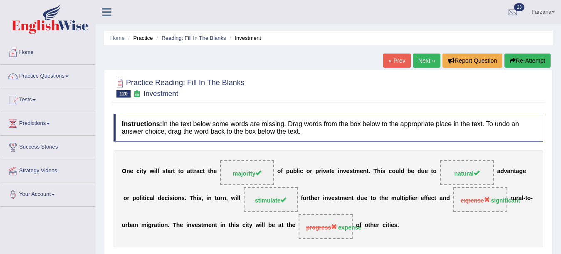
click at [419, 61] on link "Next »" at bounding box center [426, 61] width 27 height 14
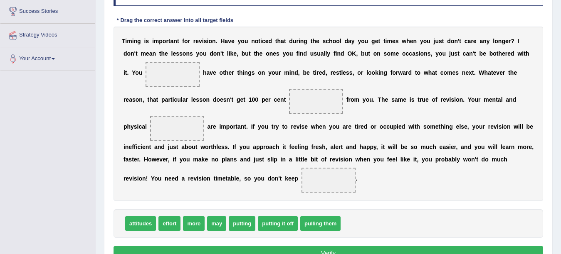
scroll to position [148, 0]
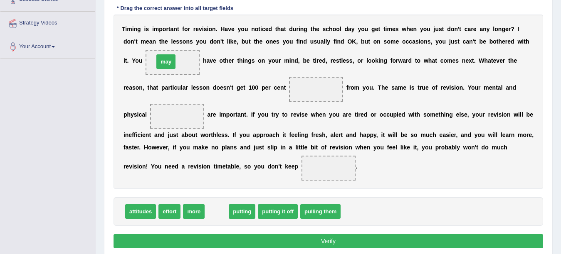
drag, startPoint x: 216, startPoint y: 212, endPoint x: 171, endPoint y: 64, distance: 154.5
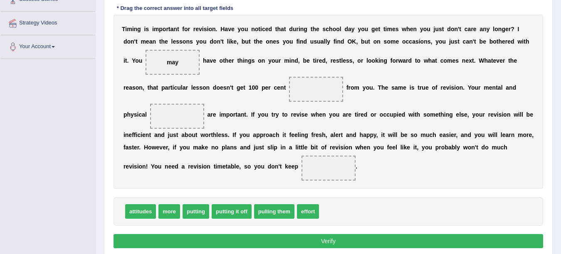
click at [167, 213] on span "more" at bounding box center [169, 212] width 22 height 15
drag, startPoint x: 155, startPoint y: 179, endPoint x: 188, endPoint y: 114, distance: 72.9
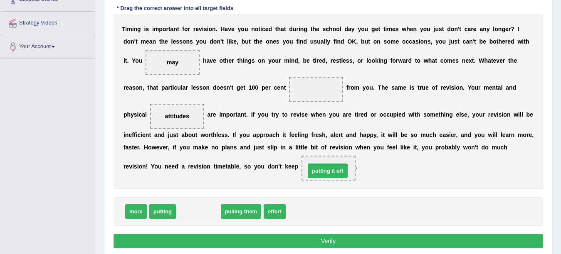
drag, startPoint x: 204, startPoint y: 212, endPoint x: 333, endPoint y: 172, distance: 135.5
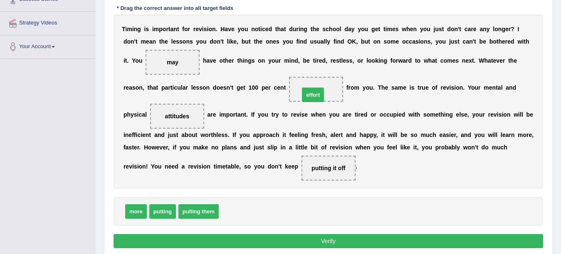
drag, startPoint x: 237, startPoint y: 209, endPoint x: 318, endPoint y: 92, distance: 141.9
drag, startPoint x: 316, startPoint y: 90, endPoint x: 263, endPoint y: 185, distance: 108.9
click at [263, 185] on span "effort" at bounding box center [264, 182] width 23 height 15
drag, startPoint x: 168, startPoint y: 181, endPoint x: 317, endPoint y: 91, distance: 174.6
click at [239, 240] on button "Verify" at bounding box center [327, 241] width 429 height 14
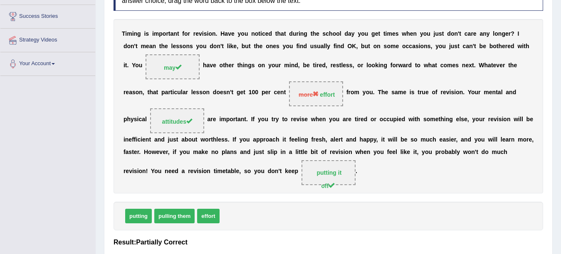
scroll to position [0, 0]
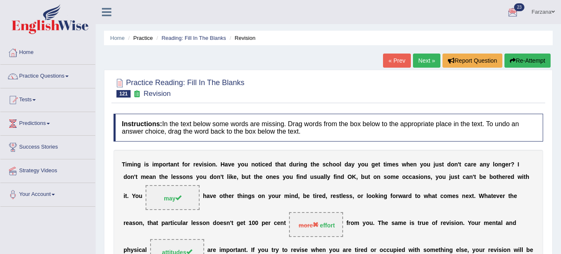
click at [422, 65] on link "Next »" at bounding box center [426, 61] width 27 height 14
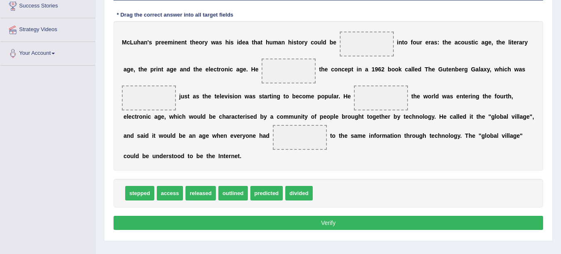
scroll to position [143, 0]
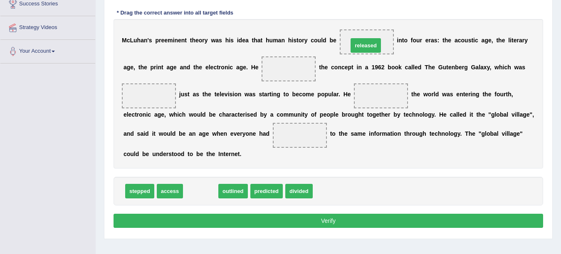
drag, startPoint x: 202, startPoint y: 189, endPoint x: 367, endPoint y: 43, distance: 220.3
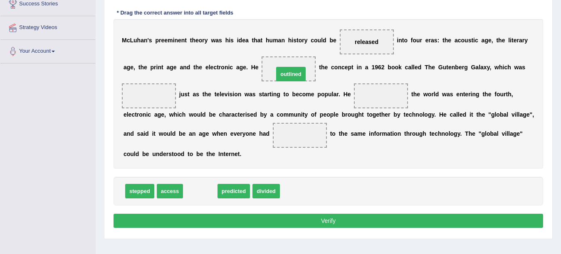
drag, startPoint x: 202, startPoint y: 192, endPoint x: 293, endPoint y: 75, distance: 148.2
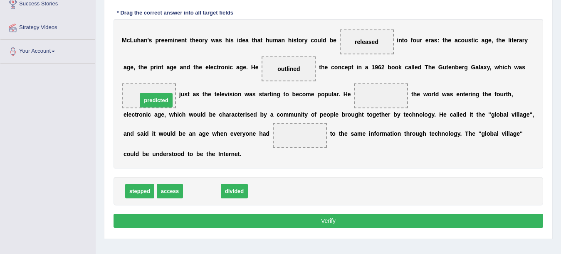
drag, startPoint x: 198, startPoint y: 193, endPoint x: 152, endPoint y: 102, distance: 101.9
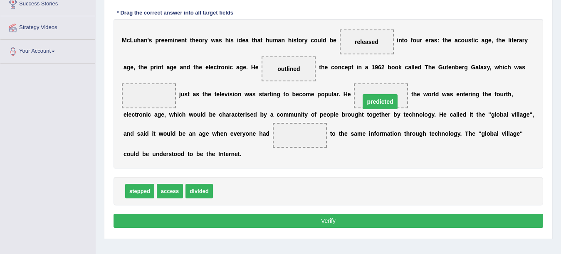
drag, startPoint x: 145, startPoint y: 95, endPoint x: 374, endPoint y: 101, distance: 228.3
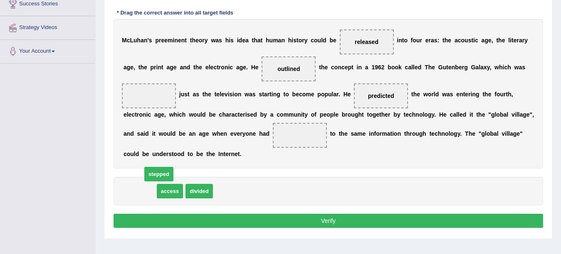
drag, startPoint x: 141, startPoint y: 192, endPoint x: 136, endPoint y: 190, distance: 6.0
drag, startPoint x: 134, startPoint y: 190, endPoint x: 293, endPoint y: 141, distance: 166.4
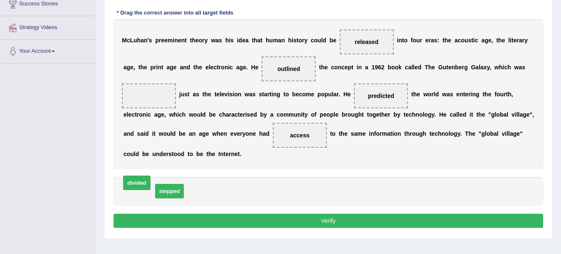
drag, startPoint x: 141, startPoint y: 193, endPoint x: 138, endPoint y: 185, distance: 8.6
drag, startPoint x: 134, startPoint y: 192, endPoint x: 131, endPoint y: 107, distance: 84.9
click at [154, 221] on button "Verify" at bounding box center [327, 221] width 429 height 14
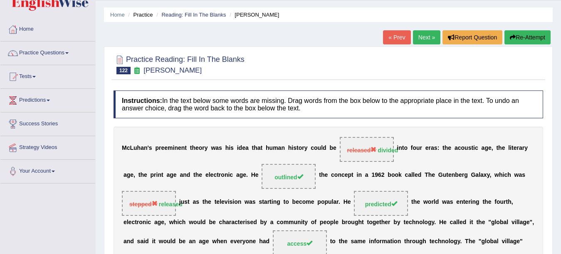
scroll to position [24, 0]
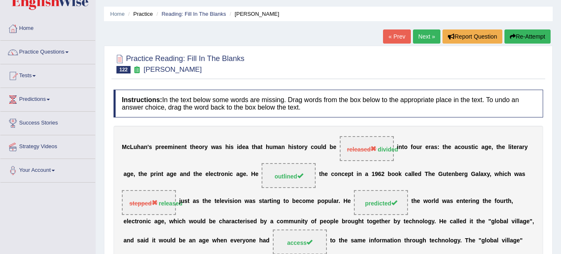
drag, startPoint x: 560, startPoint y: 133, endPoint x: 558, endPoint y: 78, distance: 55.3
click at [558, 78] on div "Home Practice Reading: Fill In The Blanks McLuhan « Prev Next » Report Question…" at bounding box center [328, 184] width 465 height 416
click at [425, 31] on link "Next »" at bounding box center [426, 37] width 27 height 14
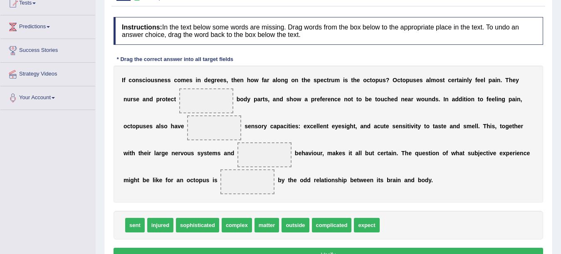
scroll to position [103, 0]
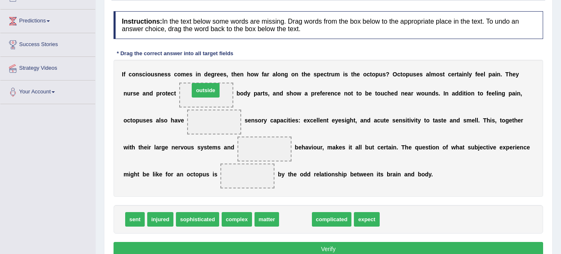
drag, startPoint x: 293, startPoint y: 221, endPoint x: 203, endPoint y: 91, distance: 157.4
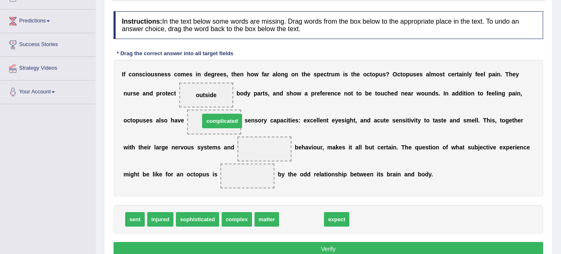
drag, startPoint x: 282, startPoint y: 218, endPoint x: 203, endPoint y: 121, distance: 125.0
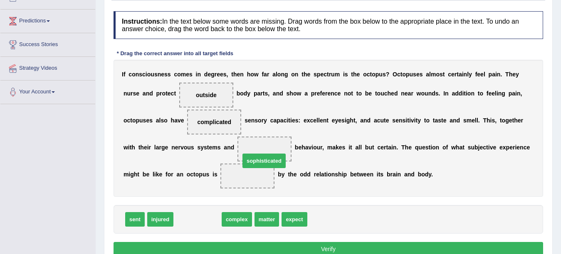
drag, startPoint x: 182, startPoint y: 220, endPoint x: 215, endPoint y: 182, distance: 50.2
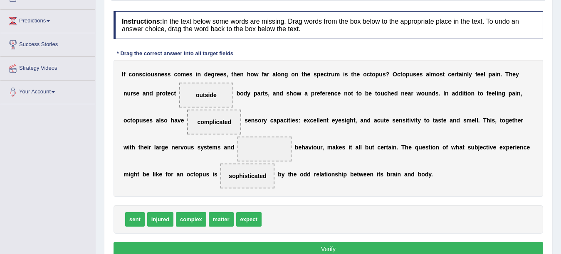
drag, startPoint x: 266, startPoint y: 165, endPoint x: 257, endPoint y: 181, distance: 19.0
click at [266, 165] on span "sophisticated" at bounding box center [247, 176] width 54 height 25
drag, startPoint x: 255, startPoint y: 183, endPoint x: 272, endPoint y: 155, distance: 33.0
click at [272, 155] on div "I f c o n s c i o u s n e s s c o m e s i n d e g r e e s , t h e n h o w f a r…" at bounding box center [327, 128] width 429 height 137
drag, startPoint x: 248, startPoint y: 175, endPoint x: 257, endPoint y: 153, distance: 23.5
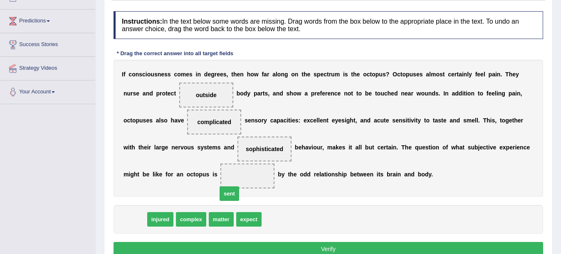
drag, startPoint x: 139, startPoint y: 218, endPoint x: 245, endPoint y: 186, distance: 110.7
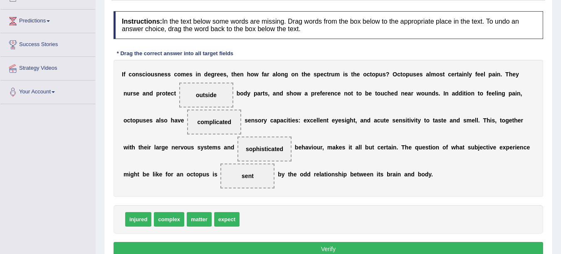
click at [230, 246] on button "Verify" at bounding box center [327, 249] width 429 height 14
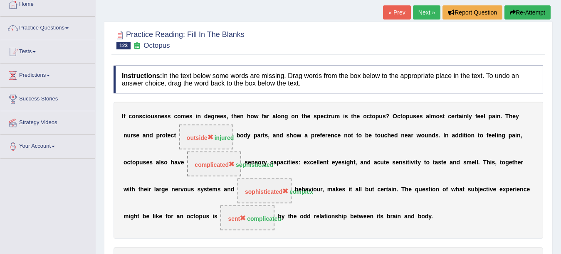
scroll to position [34, 0]
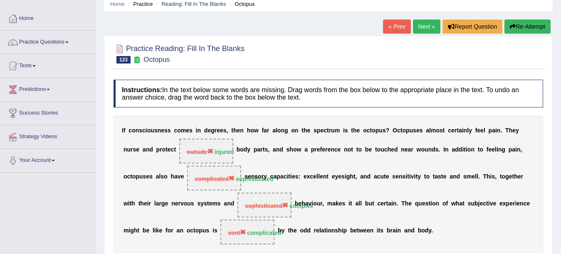
click at [425, 25] on link "Next »" at bounding box center [426, 27] width 27 height 14
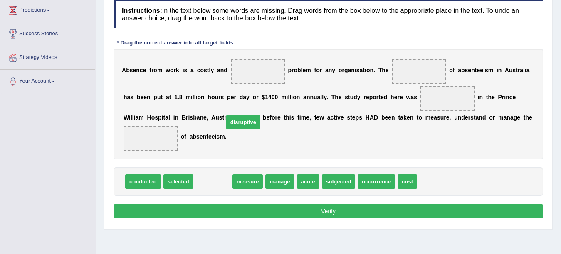
drag, startPoint x: 210, startPoint y: 185, endPoint x: 241, endPoint y: 126, distance: 67.1
click at [241, 126] on span "disruptive" at bounding box center [243, 122] width 34 height 15
drag, startPoint x: 241, startPoint y: 126, endPoint x: 252, endPoint y: 78, distance: 49.2
click at [252, 78] on div "Instructions: In the text below some words are missing. Drag words from the box…" at bounding box center [328, 110] width 434 height 229
drag, startPoint x: 205, startPoint y: 183, endPoint x: 253, endPoint y: 70, distance: 122.6
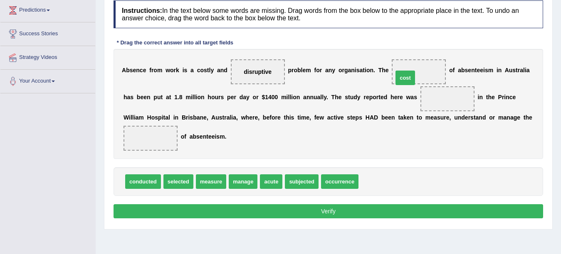
drag, startPoint x: 364, startPoint y: 186, endPoint x: 398, endPoint y: 82, distance: 109.5
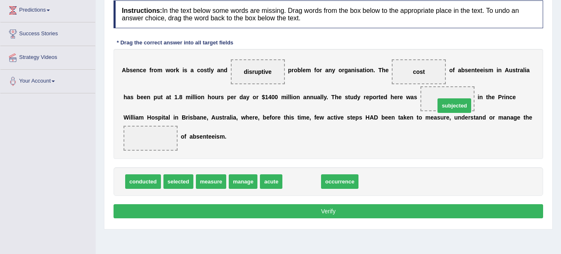
drag, startPoint x: 293, startPoint y: 186, endPoint x: 445, endPoint y: 110, distance: 170.5
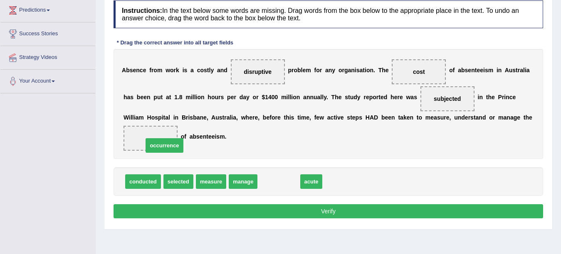
drag, startPoint x: 274, startPoint y: 182, endPoint x: 158, endPoint y: 146, distance: 121.0
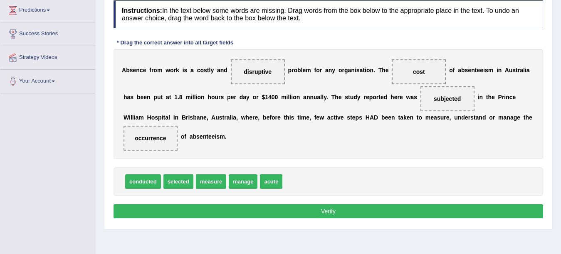
click at [177, 216] on button "Verify" at bounding box center [327, 212] width 429 height 14
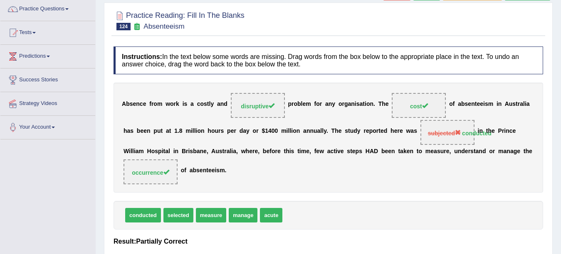
scroll to position [71, 0]
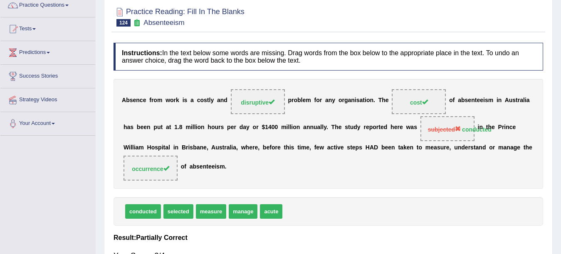
click at [496, 69] on h4 "Instructions: In the text below some words are missing. Drag words from the box…" at bounding box center [327, 57] width 429 height 28
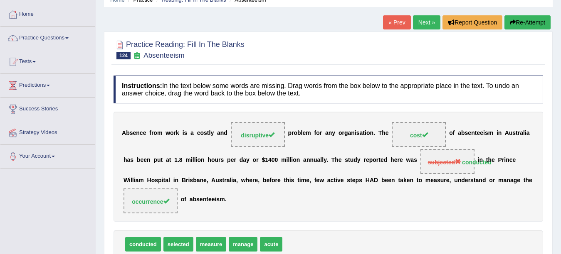
scroll to position [38, 0]
click at [418, 25] on link "Next »" at bounding box center [426, 23] width 27 height 14
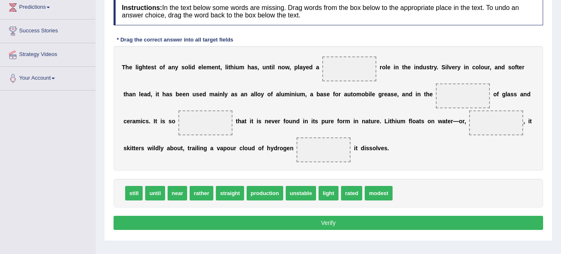
click at [432, 112] on div "T h e l i g h t e s t o f a n y s o l i d e l e m e n t , l i t h i u m h a s ,…" at bounding box center [327, 108] width 429 height 125
click at [376, 194] on span "modest" at bounding box center [378, 193] width 27 height 15
drag, startPoint x: 327, startPoint y: 193, endPoint x: 347, endPoint y: 69, distance: 126.3
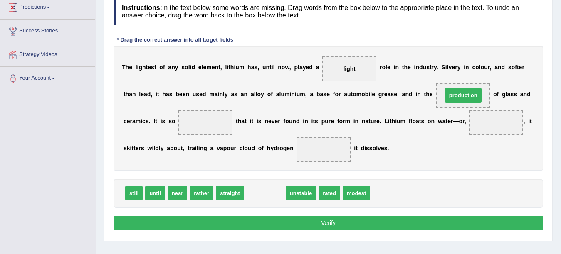
drag, startPoint x: 263, startPoint y: 195, endPoint x: 461, endPoint y: 96, distance: 221.2
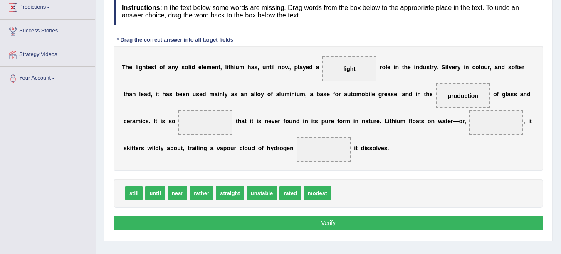
click at [234, 193] on span "straight" at bounding box center [230, 193] width 28 height 15
drag, startPoint x: 265, startPoint y: 194, endPoint x: 203, endPoint y: 127, distance: 91.2
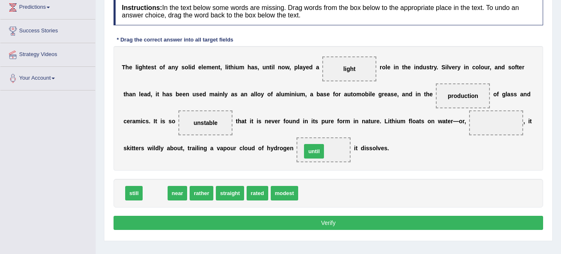
drag, startPoint x: 156, startPoint y: 191, endPoint x: 317, endPoint y: 149, distance: 166.3
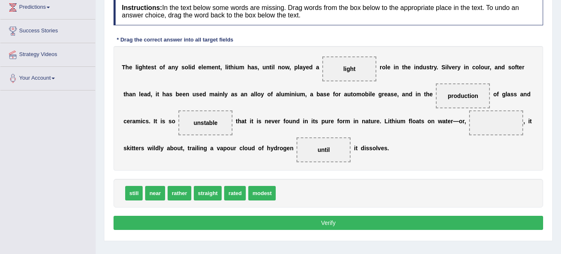
click at [298, 223] on button "Verify" at bounding box center [327, 223] width 429 height 14
drag, startPoint x: 207, startPoint y: 192, endPoint x: 494, endPoint y: 135, distance: 292.5
click at [310, 218] on button "Verify" at bounding box center [327, 223] width 429 height 14
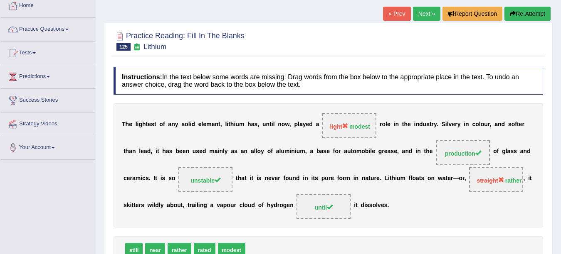
scroll to position [33, 0]
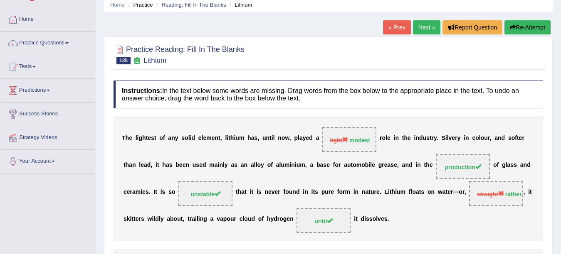
drag, startPoint x: 388, startPoint y: 191, endPoint x: 396, endPoint y: 193, distance: 7.8
click at [396, 193] on div "T h e l i g h t e s t o f a n y s o l i d e l e m e n t , l i t h i u m h a s ,…" at bounding box center [327, 179] width 429 height 125
click at [426, 30] on link "Next »" at bounding box center [426, 27] width 27 height 14
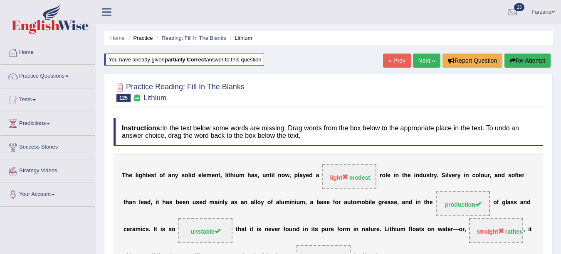
click at [420, 59] on link "Next »" at bounding box center [426, 61] width 27 height 14
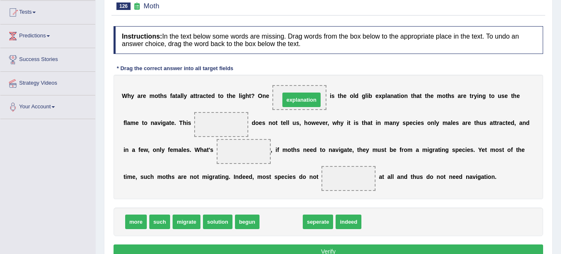
drag, startPoint x: 271, startPoint y: 225, endPoint x: 292, endPoint y: 103, distance: 123.9
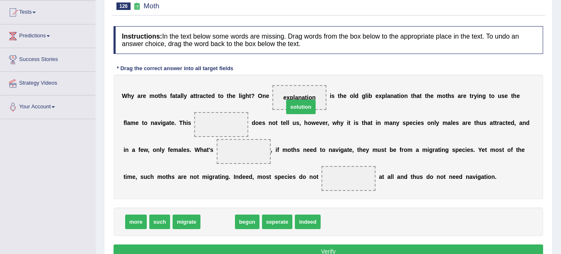
drag, startPoint x: 218, startPoint y: 219, endPoint x: 293, endPoint y: 102, distance: 139.3
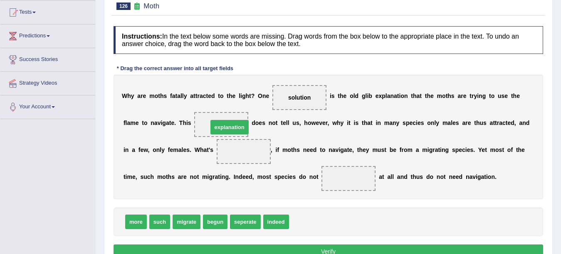
drag, startPoint x: 299, startPoint y: 221, endPoint x: 218, endPoint y: 126, distance: 124.7
click at [358, 138] on div "W h y a r e m o t h s f a t a l l y a t t r a c t e d t o t h e l i g h t ? O n…" at bounding box center [327, 137] width 429 height 125
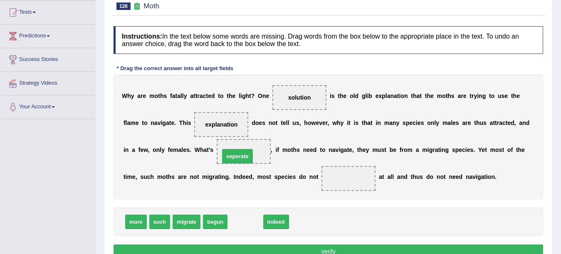
drag, startPoint x: 245, startPoint y: 220, endPoint x: 237, endPoint y: 155, distance: 66.2
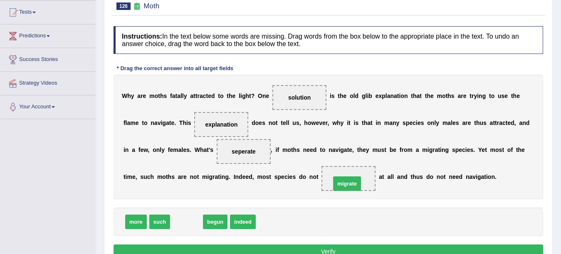
drag, startPoint x: 190, startPoint y: 222, endPoint x: 351, endPoint y: 183, distance: 165.1
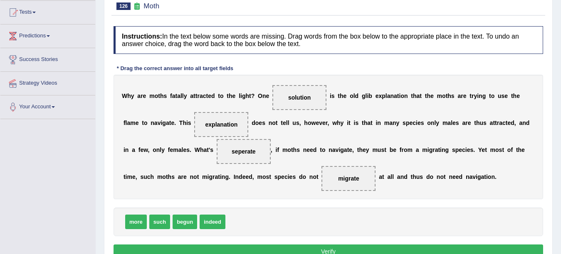
click at [225, 251] on button "Verify" at bounding box center [327, 252] width 429 height 14
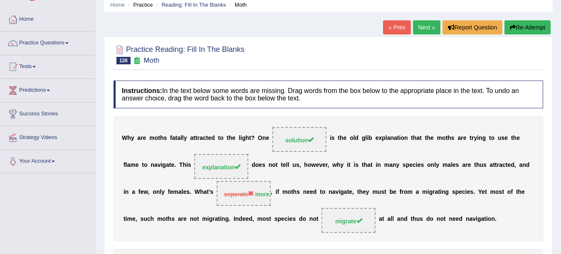
scroll to position [4, 0]
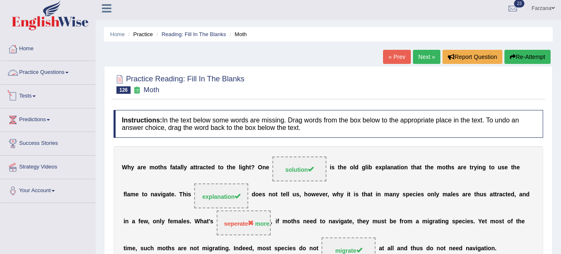
click at [47, 75] on link "Practice Questions" at bounding box center [47, 71] width 95 height 21
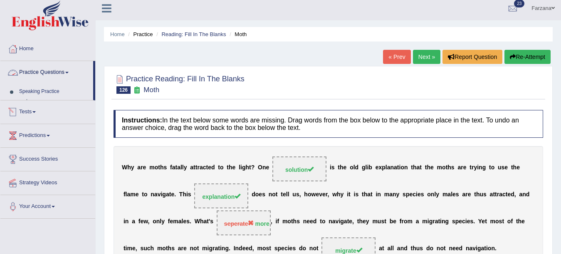
click at [47, 75] on link "Practice Questions" at bounding box center [46, 71] width 93 height 21
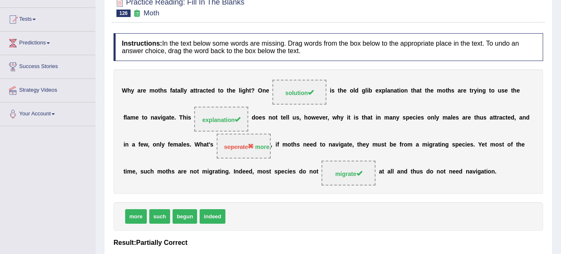
scroll to position [60, 0]
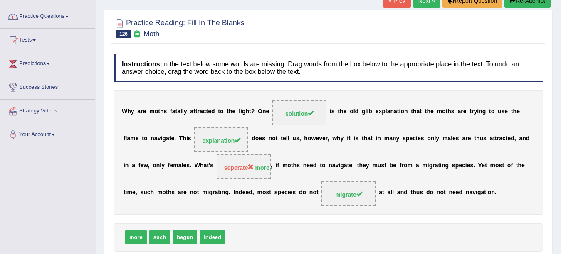
click at [49, 21] on link "Practice Questions" at bounding box center [47, 15] width 95 height 21
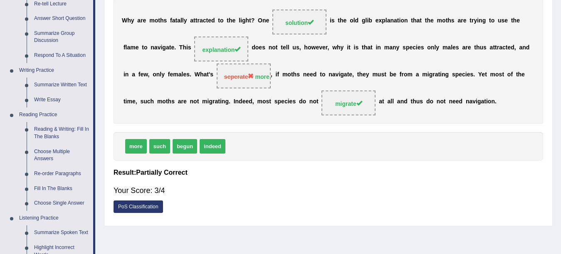
scroll to position [207, 0]
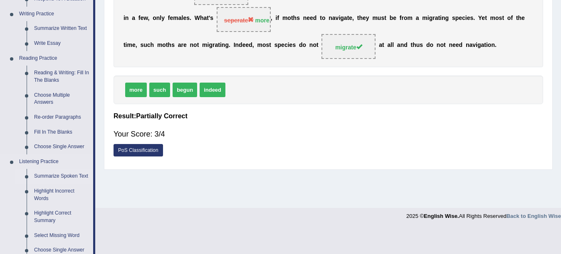
click at [44, 174] on link "Summarize Spoken Text" at bounding box center [61, 176] width 63 height 15
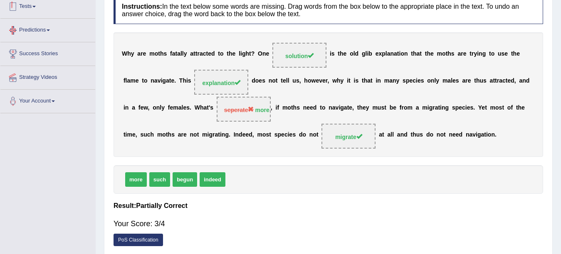
scroll to position [182, 0]
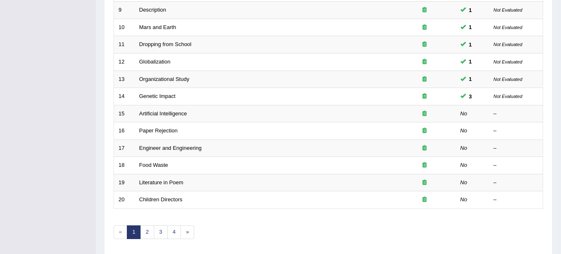
scroll to position [286, 0]
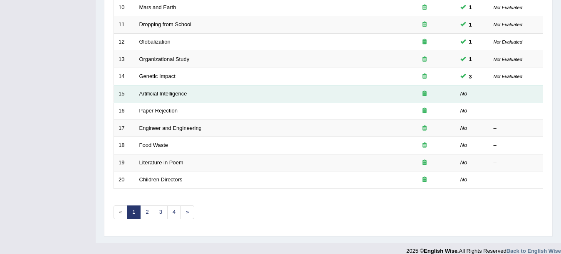
click at [160, 94] on link "Artificial Intelligence" at bounding box center [163, 94] width 48 height 6
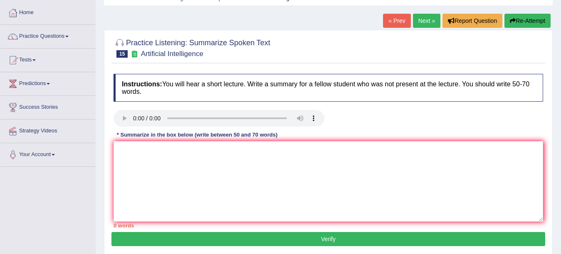
scroll to position [79, 0]
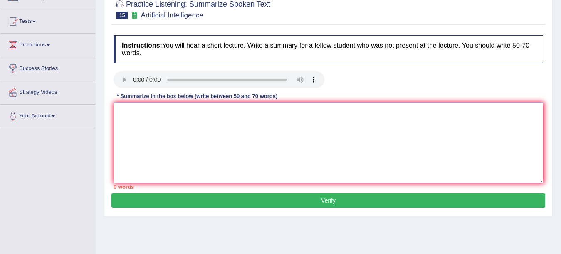
click at [143, 118] on textarea at bounding box center [327, 143] width 429 height 81
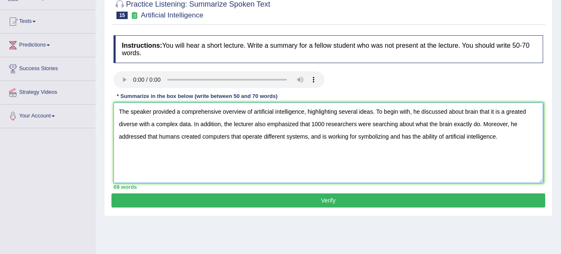
type textarea "The speaker provided a comprehensive overview of artificial intelligence, highl…"
click at [333, 200] on button "Verify" at bounding box center [328, 201] width 434 height 14
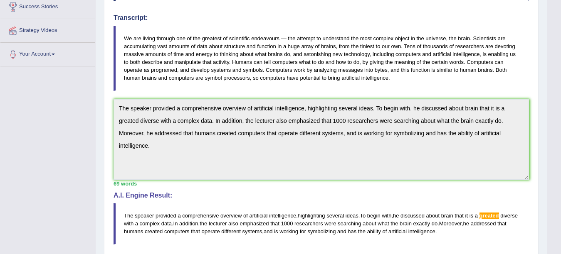
scroll to position [140, 0]
drag, startPoint x: 555, startPoint y: 112, endPoint x: 554, endPoint y: 103, distance: 9.2
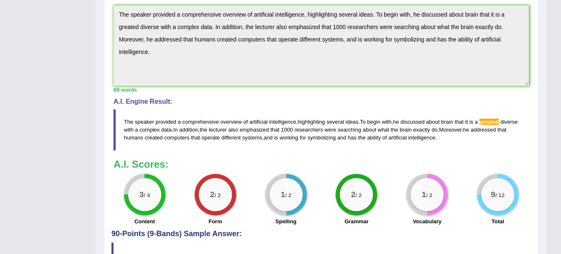
scroll to position [234, 0]
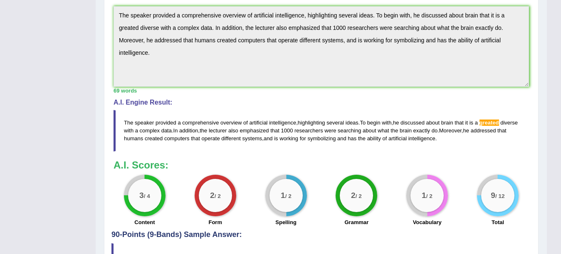
drag, startPoint x: 557, startPoint y: 190, endPoint x: 560, endPoint y: 157, distance: 33.0
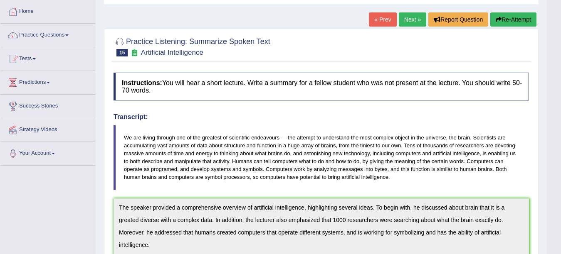
scroll to position [0, 0]
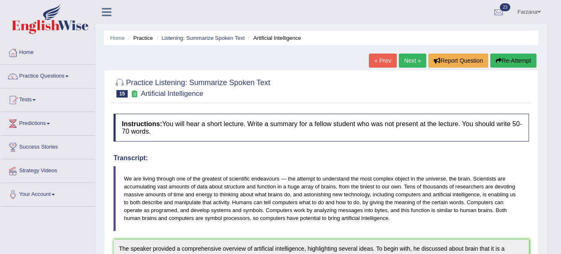
click at [410, 63] on link "Next »" at bounding box center [412, 61] width 27 height 14
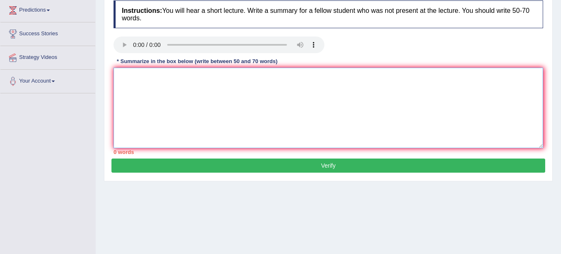
click at [142, 96] on textarea at bounding box center [327, 108] width 429 height 81
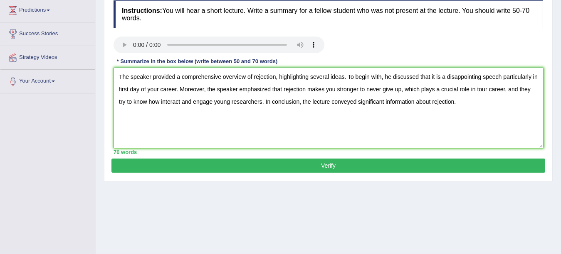
type textarea "The speaker provided a comprehensive overview of rejection, highlighting severa…"
click at [226, 162] on button "Verify" at bounding box center [328, 166] width 434 height 14
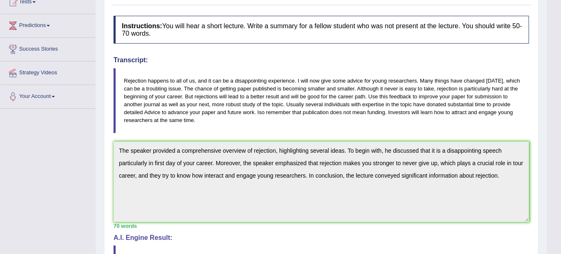
scroll to position [26, 0]
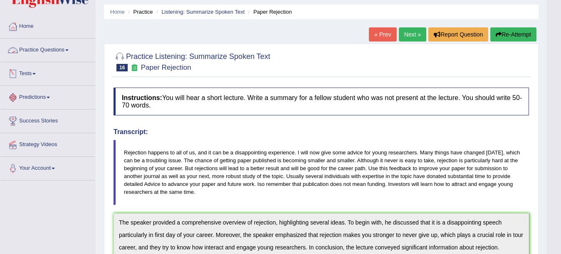
click at [36, 50] on link "Practice Questions" at bounding box center [47, 49] width 95 height 21
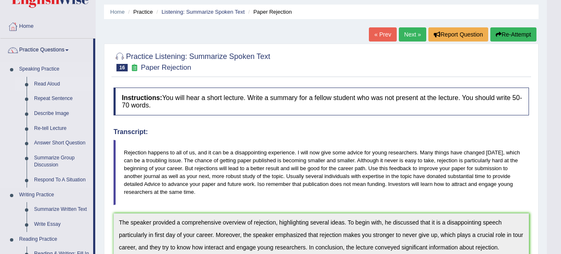
click at [43, 80] on link "Read Aloud" at bounding box center [61, 84] width 63 height 15
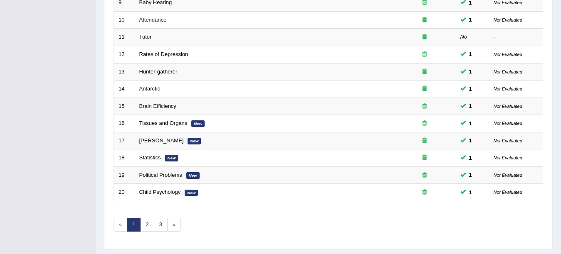
scroll to position [296, 0]
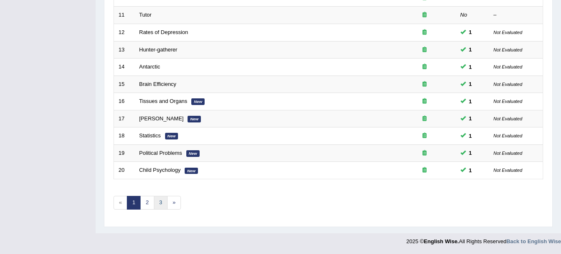
click at [158, 204] on link "3" at bounding box center [161, 203] width 14 height 14
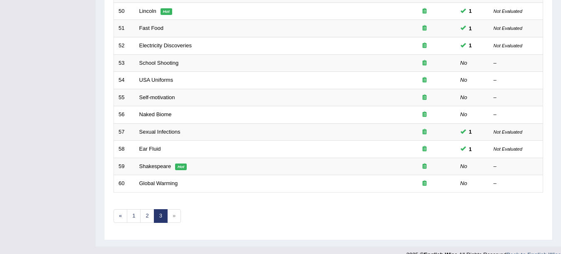
scroll to position [296, 0]
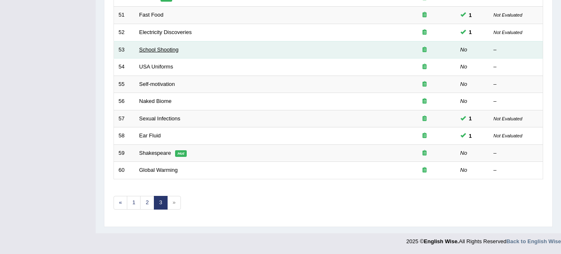
click at [167, 51] on link "School Shooting" at bounding box center [158, 50] width 39 height 6
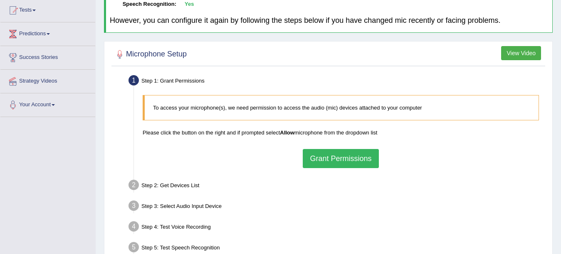
scroll to position [91, 0]
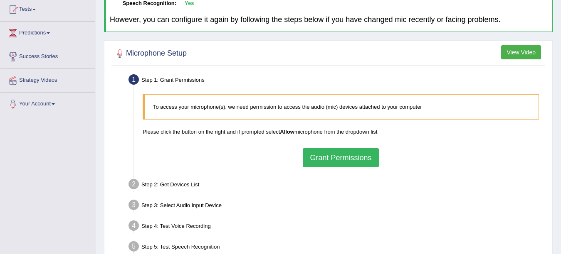
click at [316, 160] on button "Grant Permissions" at bounding box center [341, 157] width 76 height 19
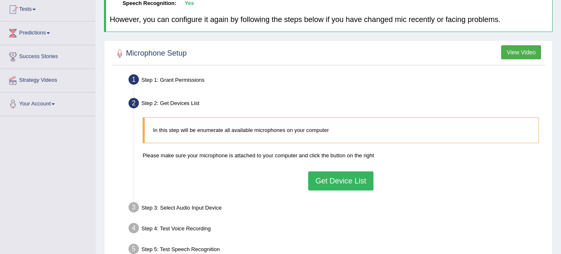
click at [332, 184] on button "Get Device List" at bounding box center [340, 181] width 65 height 19
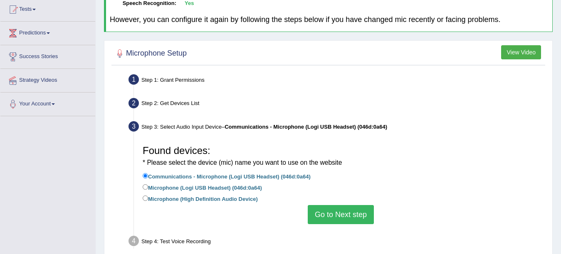
click at [322, 211] on button "Go to Next step" at bounding box center [341, 214] width 66 height 19
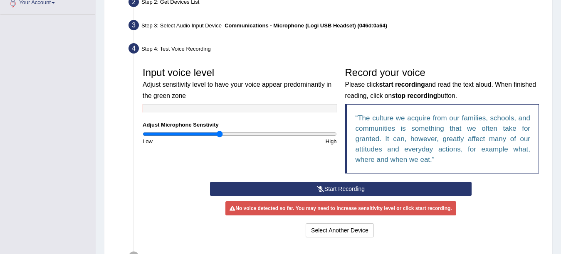
scroll to position [194, 0]
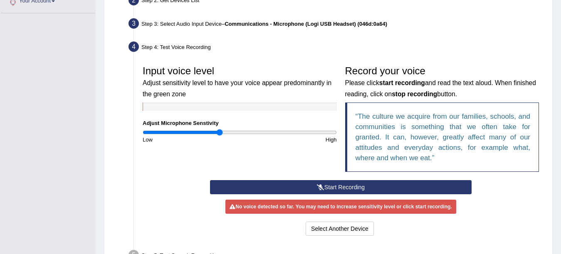
click at [296, 185] on button "Start Recording" at bounding box center [340, 187] width 261 height 14
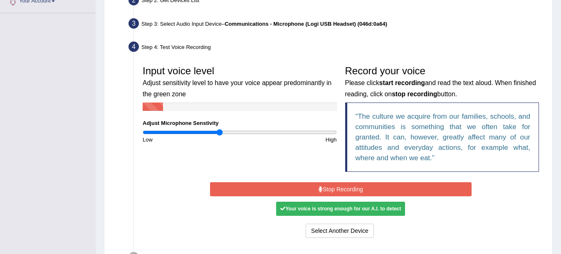
click at [296, 185] on button "Stop Recording" at bounding box center [340, 189] width 261 height 14
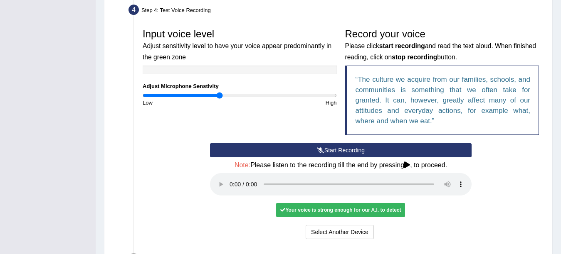
scroll to position [262, 0]
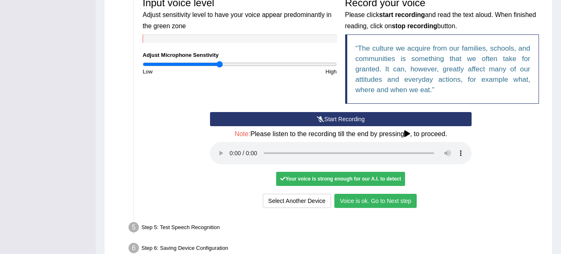
click at [353, 198] on button "Voice is ok. Go to Next step" at bounding box center [375, 201] width 82 height 14
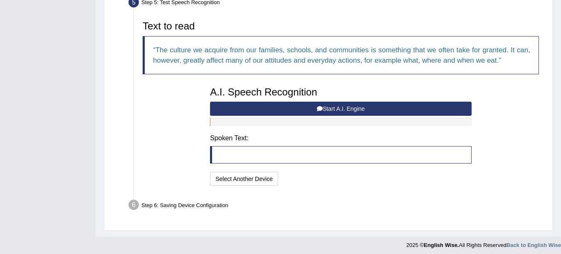
click at [289, 104] on button "Start A.I. Engine" at bounding box center [340, 109] width 261 height 14
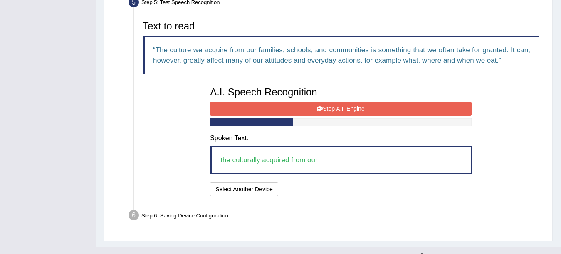
click at [289, 104] on button "Stop A.I. Engine" at bounding box center [340, 109] width 261 height 14
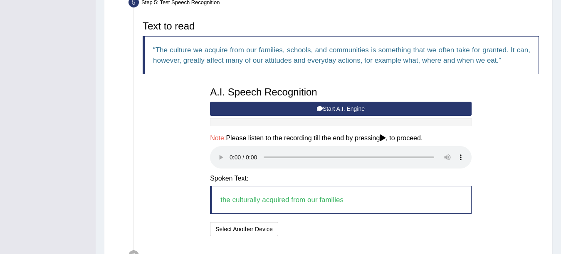
scroll to position [316, 0]
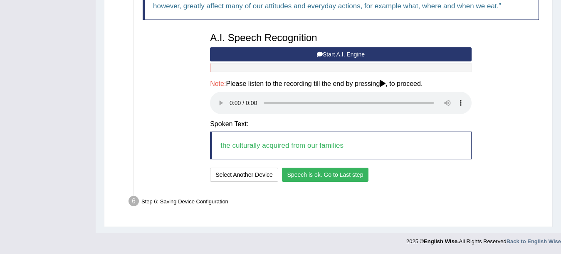
click at [303, 174] on button "Speech is ok. Go to Last step" at bounding box center [325, 175] width 87 height 14
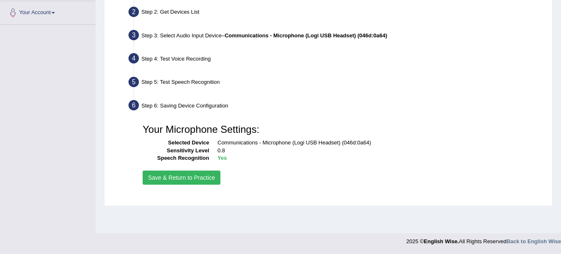
scroll to position [182, 0]
click at [175, 177] on button "Save & Return to Practice" at bounding box center [182, 178] width 78 height 14
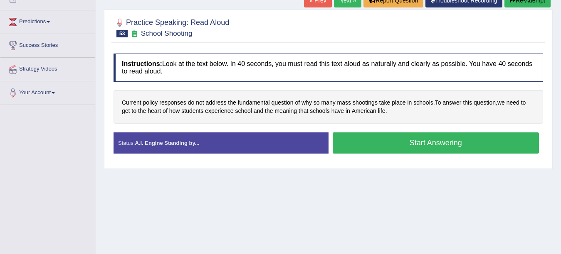
click at [450, 145] on button "Start Answering" at bounding box center [436, 143] width 207 height 21
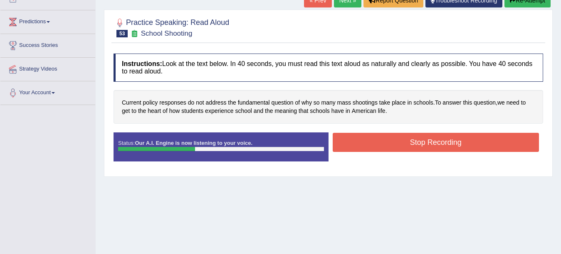
click at [450, 145] on button "Stop Recording" at bounding box center [436, 142] width 207 height 19
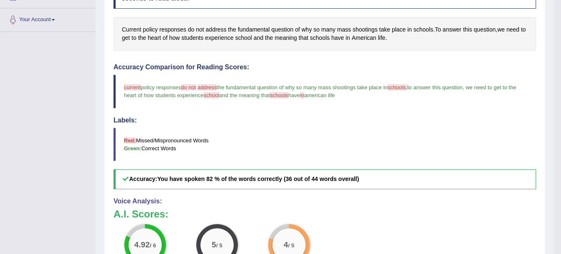
scroll to position [170, 0]
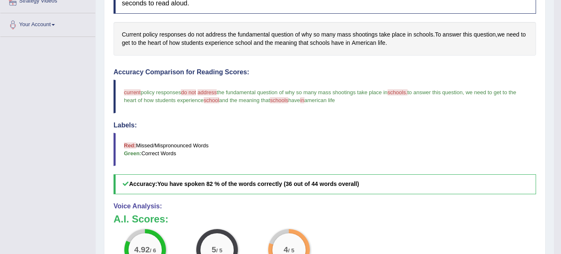
drag, startPoint x: 557, startPoint y: 146, endPoint x: 561, endPoint y: 128, distance: 18.8
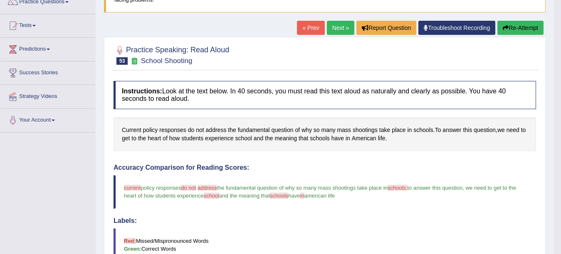
click at [331, 25] on link "Next »" at bounding box center [340, 28] width 27 height 14
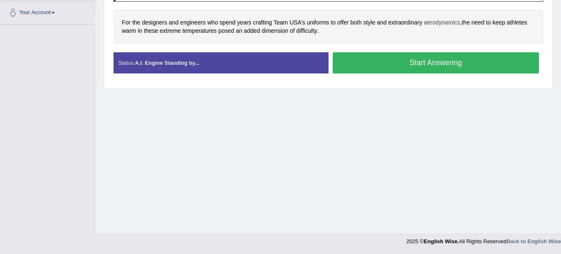
click at [436, 19] on span "aerodynamics" at bounding box center [442, 22] width 36 height 9
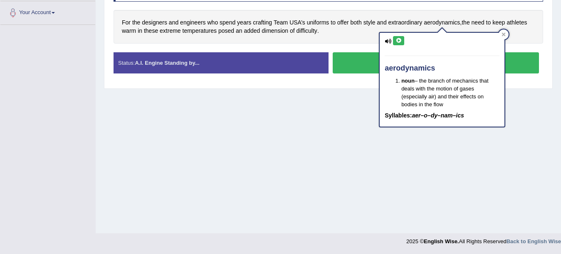
click at [400, 39] on icon at bounding box center [398, 40] width 6 height 5
click at [314, 153] on div "Home Practice Speaking: Read Aloud USA Uniforms * Remember to use the device Co…" at bounding box center [328, 26] width 465 height 416
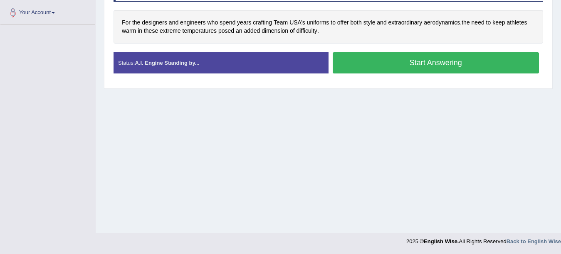
click at [372, 63] on button "Start Answering" at bounding box center [436, 62] width 207 height 21
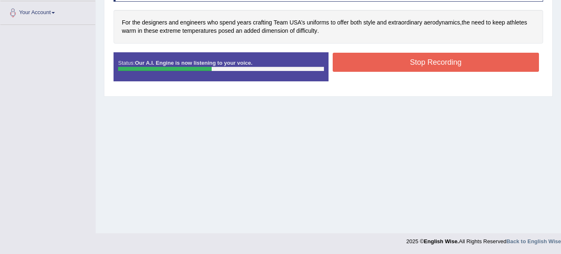
click at [372, 63] on button "Stop Recording" at bounding box center [436, 62] width 207 height 19
click at [372, 63] on div "Status: Our A.I. Engine is now listening to your voice. Start Answering Stop Re…" at bounding box center [327, 70] width 429 height 37
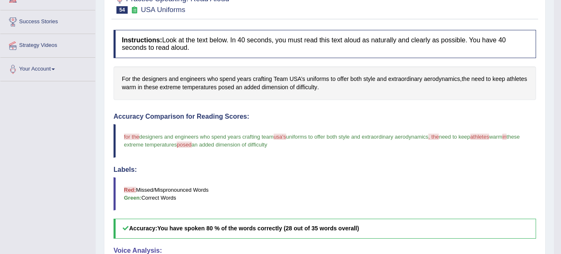
scroll to position [77, 0]
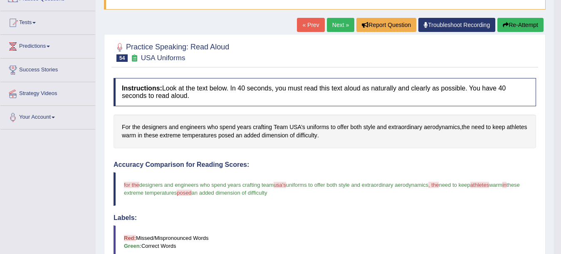
click at [511, 28] on button "Re-Attempt" at bounding box center [520, 25] width 46 height 14
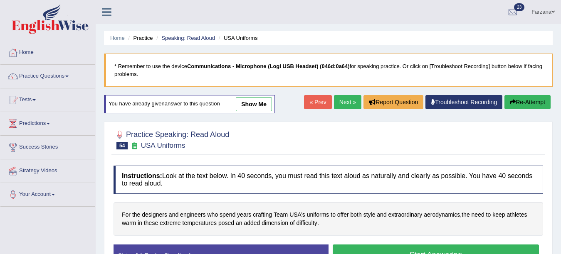
click at [365, 245] on button "Start Answering" at bounding box center [436, 255] width 207 height 21
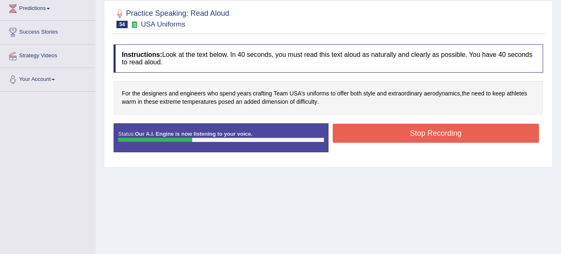
click at [365, 140] on button "Stop Recording" at bounding box center [436, 133] width 207 height 19
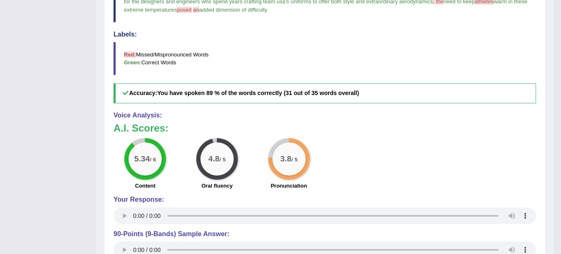
scroll to position [281, 0]
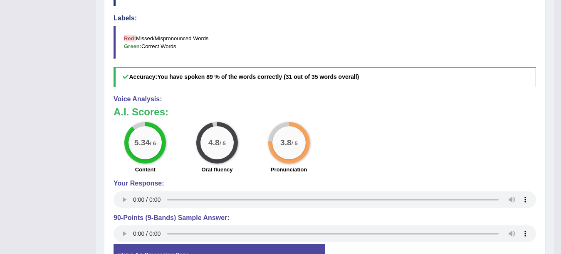
click at [377, 161] on div "5.34 / 6 Content 4.8 / 5 Oral fluency 3.8 / 5 Pronunciation" at bounding box center [324, 149] width 431 height 54
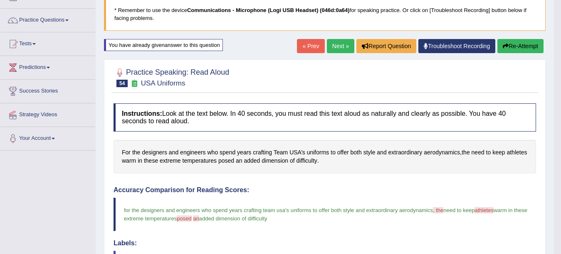
scroll to position [57, 0]
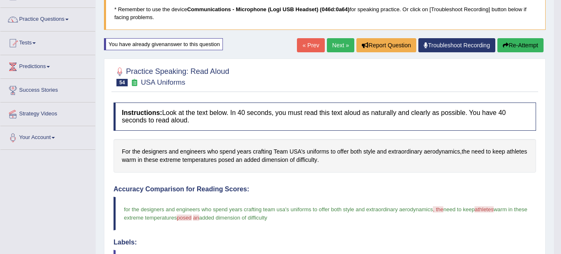
click at [327, 45] on link "Next »" at bounding box center [340, 45] width 27 height 14
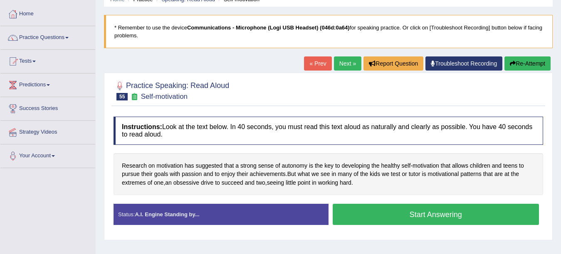
click at [408, 219] on button "Start Answering" at bounding box center [436, 214] width 207 height 21
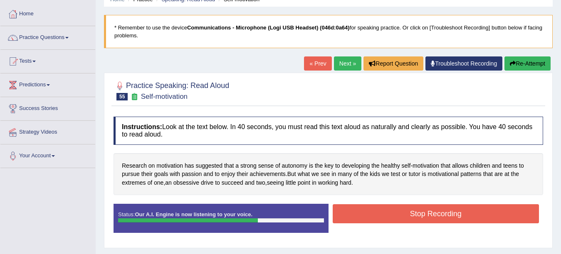
click at [408, 219] on button "Stop Recording" at bounding box center [436, 214] width 207 height 19
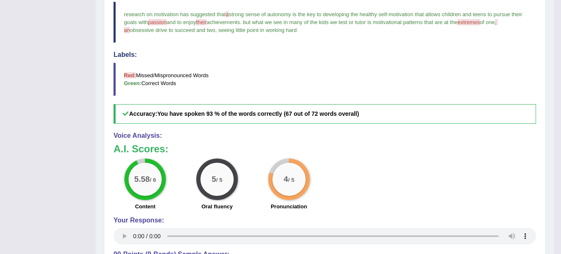
scroll to position [255, 0]
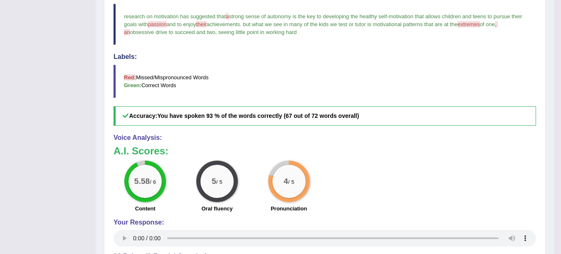
click at [537, 212] on div "5.58 / 6 Content 5 / 5 Oral fluency 4 / 5 Pronunciation" at bounding box center [324, 188] width 431 height 54
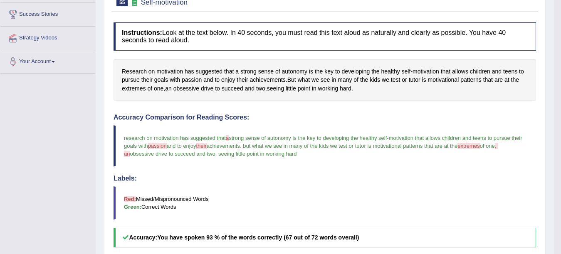
scroll to position [22, 0]
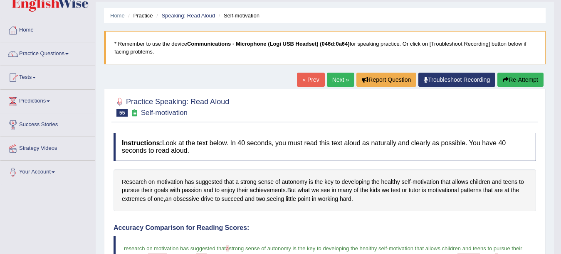
click at [329, 79] on link "Next »" at bounding box center [340, 80] width 27 height 14
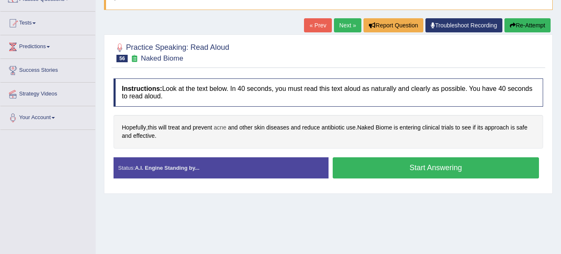
click at [219, 128] on span "acne" at bounding box center [220, 127] width 12 height 9
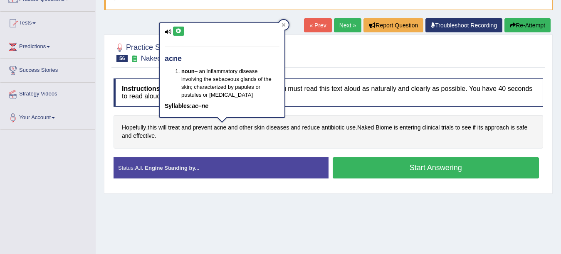
click at [180, 35] on button at bounding box center [178, 31] width 11 height 9
click at [372, 128] on span "Naked" at bounding box center [365, 127] width 17 height 9
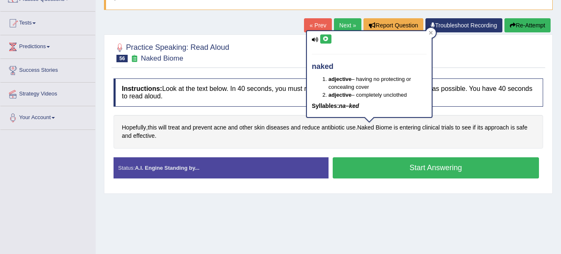
click at [326, 37] on icon at bounding box center [326, 39] width 6 height 5
click at [386, 128] on span "Biome" at bounding box center [383, 127] width 17 height 9
click at [386, 128] on body "Toggle navigation Home Practice Questions Speaking Practice Read Aloud Repeat S…" at bounding box center [280, 50] width 561 height 254
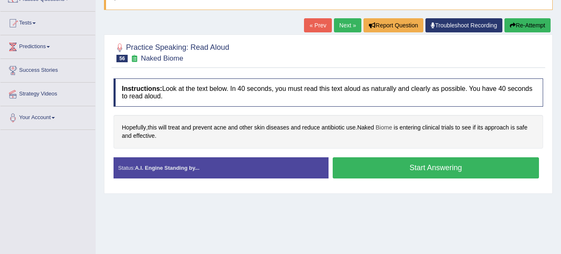
click at [382, 128] on span "Biome" at bounding box center [383, 127] width 17 height 9
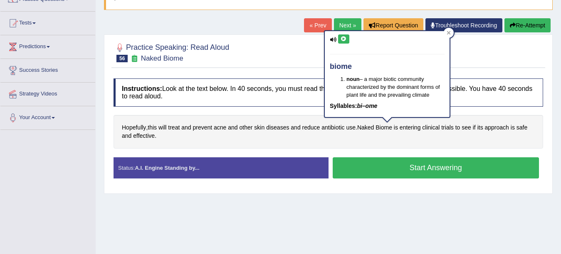
click at [341, 38] on icon at bounding box center [343, 39] width 6 height 5
click at [369, 178] on button "Start Answering" at bounding box center [436, 168] width 207 height 21
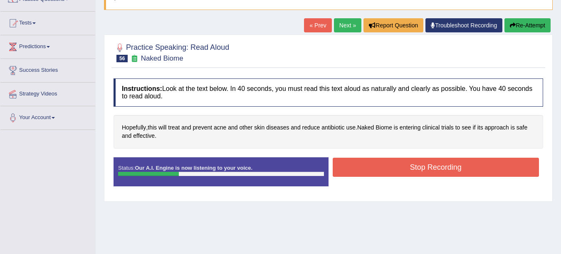
click at [368, 171] on button "Stop Recording" at bounding box center [436, 167] width 207 height 19
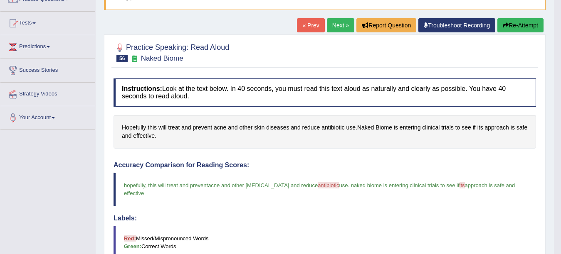
scroll to position [170, 0]
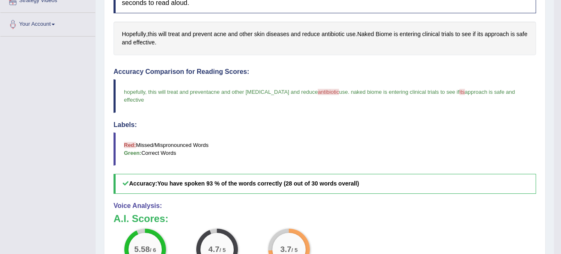
drag, startPoint x: 555, startPoint y: 163, endPoint x: 534, endPoint y: 202, distance: 44.3
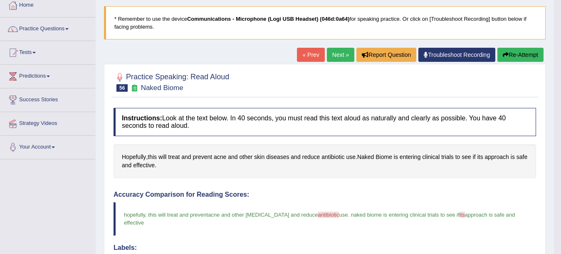
scroll to position [44, 0]
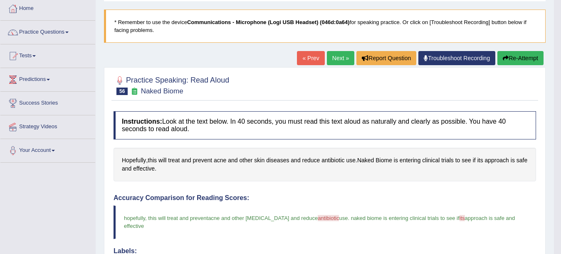
click at [345, 55] on link "Next »" at bounding box center [340, 58] width 27 height 14
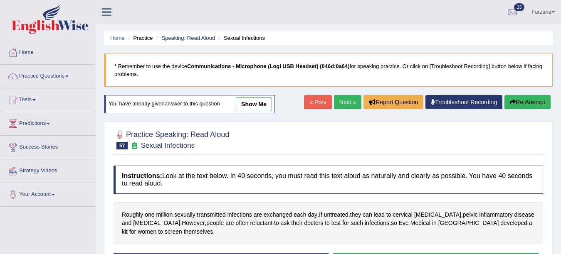
click at [177, 36] on link "Speaking: Read Aloud" at bounding box center [188, 38] width 54 height 6
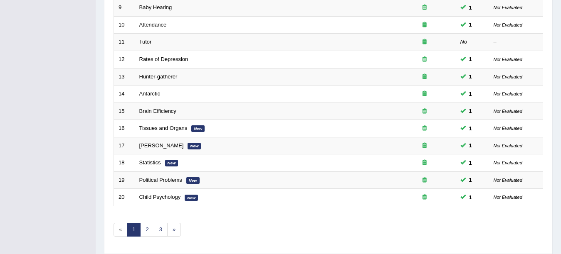
scroll to position [249, 0]
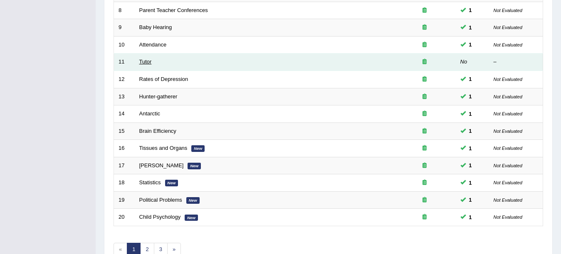
click at [143, 62] on link "Tutor" at bounding box center [145, 62] width 12 height 6
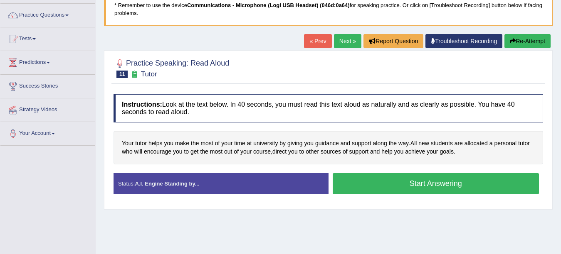
scroll to position [61, 0]
click at [424, 181] on button "Start Answering" at bounding box center [436, 183] width 207 height 21
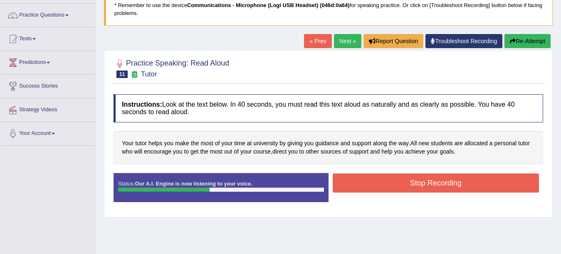
click at [424, 181] on button "Stop Recording" at bounding box center [436, 183] width 207 height 19
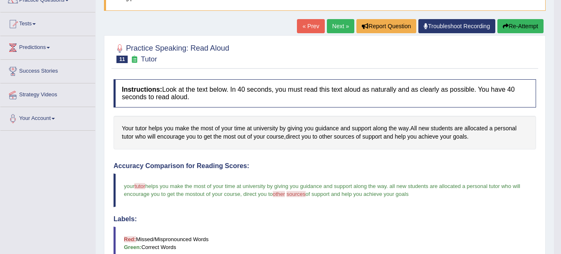
scroll to position [29, 0]
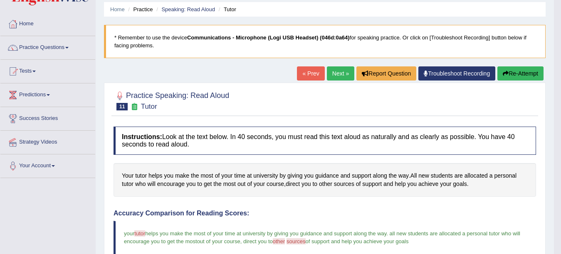
click at [332, 74] on link "Next »" at bounding box center [340, 74] width 27 height 14
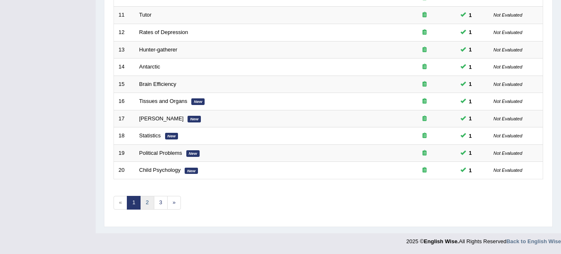
click at [150, 209] on link "2" at bounding box center [147, 203] width 14 height 14
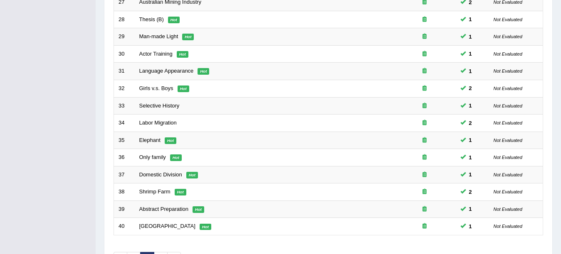
scroll to position [296, 0]
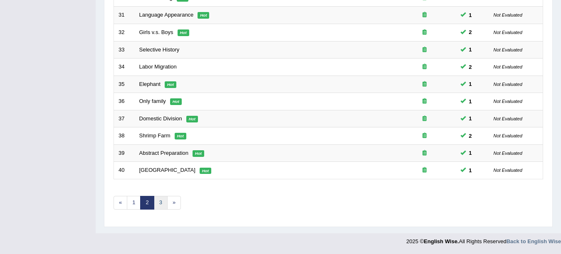
click at [159, 200] on link "3" at bounding box center [161, 203] width 14 height 14
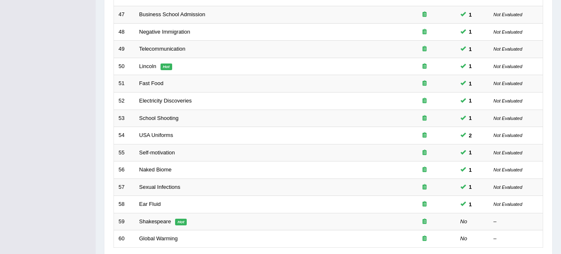
scroll to position [278, 0]
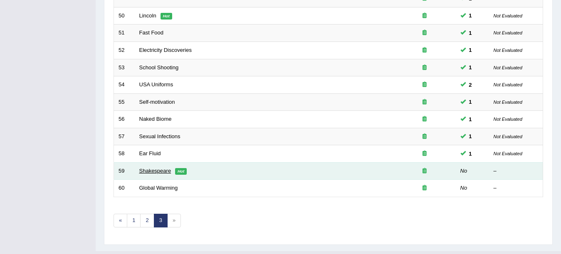
click at [158, 169] on link "Shakespeare" at bounding box center [155, 171] width 32 height 6
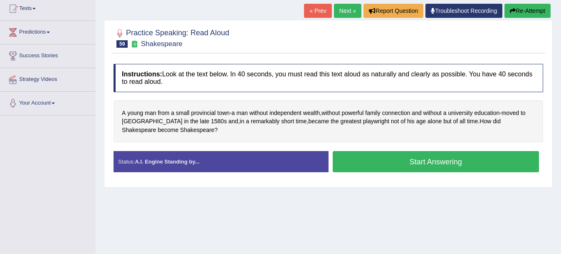
click at [372, 157] on button "Start Answering" at bounding box center [436, 161] width 207 height 21
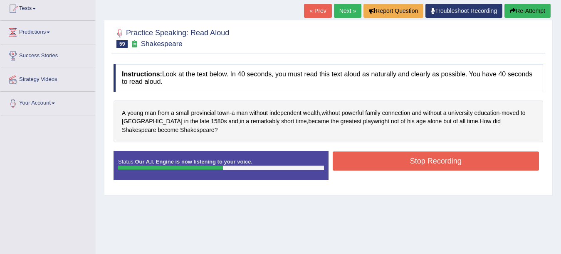
click at [372, 157] on button "Stop Recording" at bounding box center [436, 161] width 207 height 19
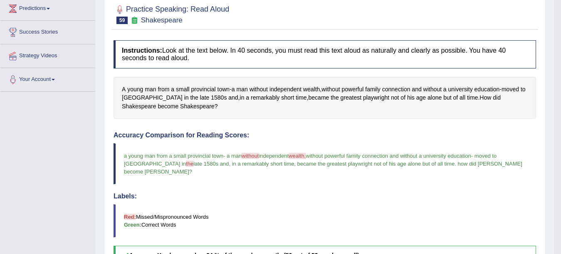
scroll to position [7, 0]
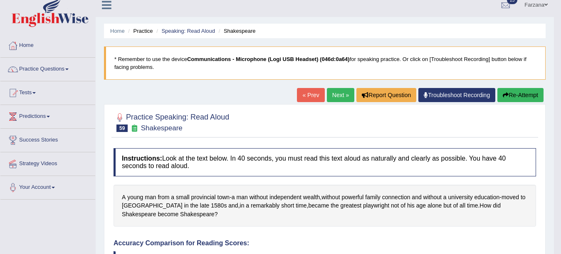
click at [334, 96] on link "Next »" at bounding box center [340, 95] width 27 height 14
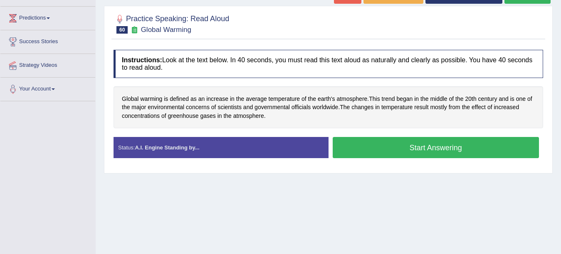
click at [420, 151] on button "Start Answering" at bounding box center [436, 147] width 207 height 21
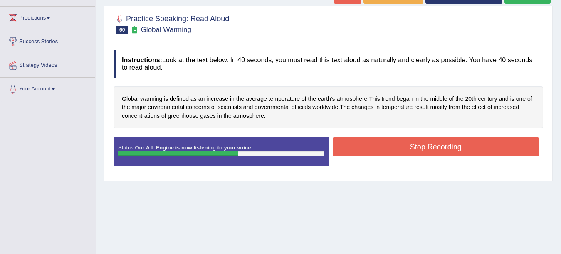
click at [420, 151] on button "Stop Recording" at bounding box center [436, 147] width 207 height 19
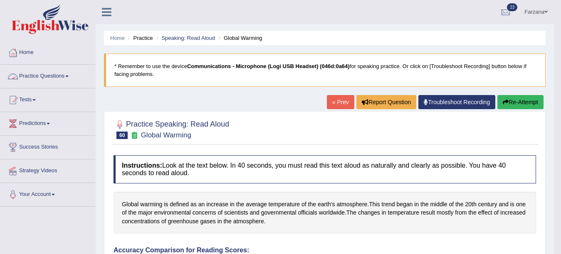
click at [56, 75] on link "Practice Questions" at bounding box center [47, 75] width 95 height 21
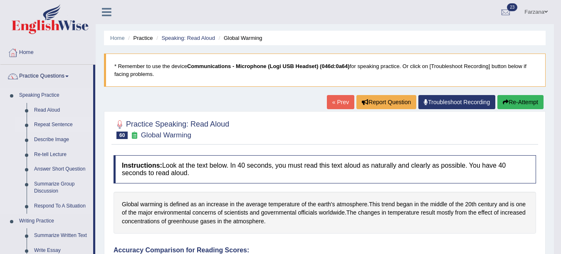
click at [62, 121] on link "Repeat Sentence" at bounding box center [61, 125] width 63 height 15
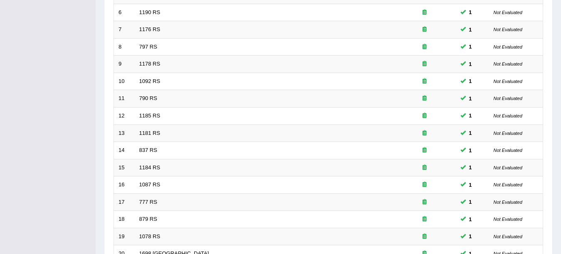
scroll to position [296, 0]
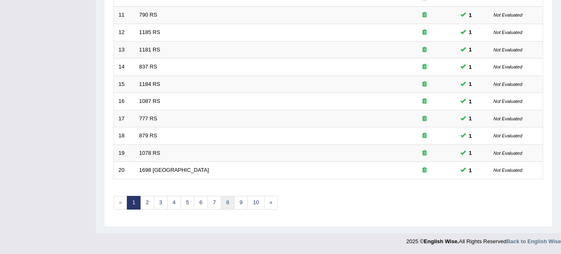
click at [226, 202] on link "8" at bounding box center [228, 203] width 14 height 14
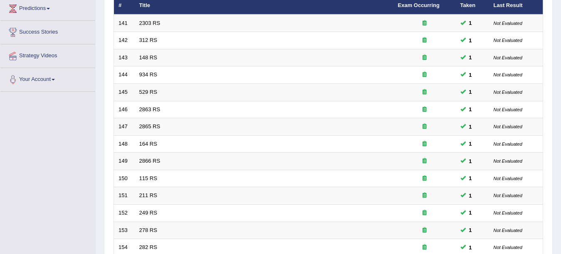
scroll to position [259, 0]
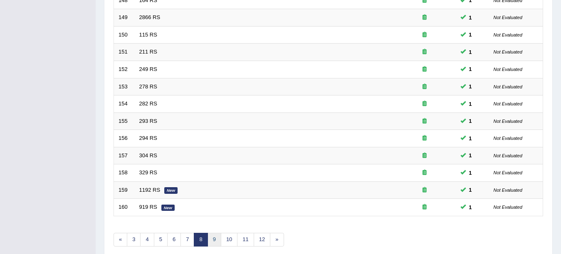
click at [212, 244] on link "9" at bounding box center [214, 240] width 14 height 14
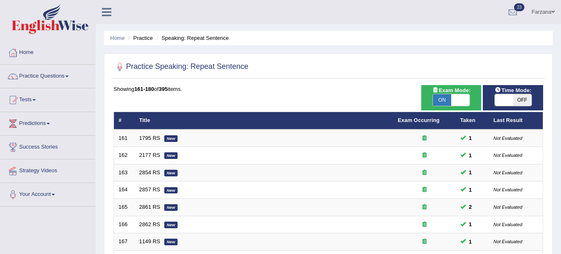
scroll to position [223, 0]
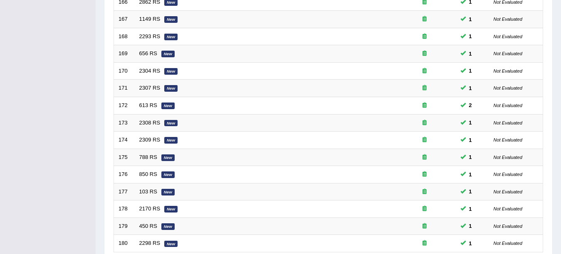
drag, startPoint x: 0, startPoint y: 0, endPoint x: 560, endPoint y: 209, distance: 597.3
click at [560, 198] on div "Home Practice Speaking: Repeat Sentence Practice Speaking: Repeat Sentence Time…" at bounding box center [328, 42] width 465 height 530
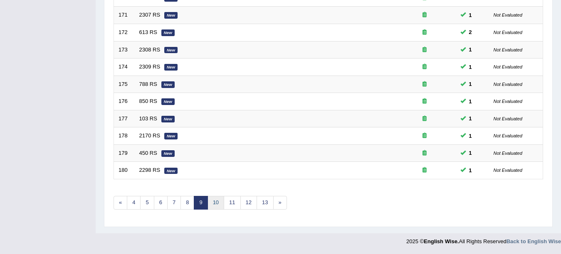
click at [220, 205] on link "10" at bounding box center [215, 203] width 17 height 14
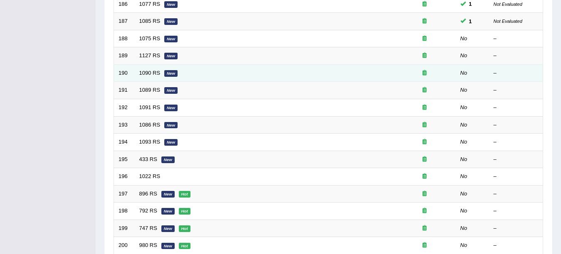
scroll to position [221, 0]
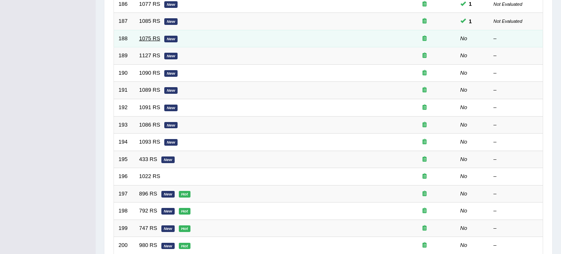
click at [154, 39] on link "1075 RS" at bounding box center [149, 38] width 21 height 6
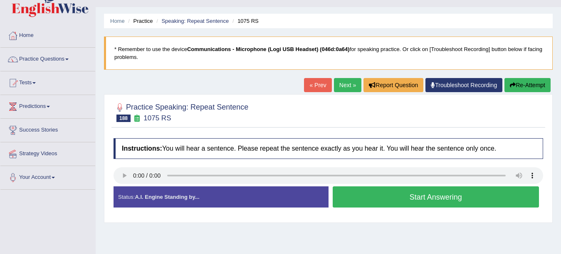
scroll to position [33, 0]
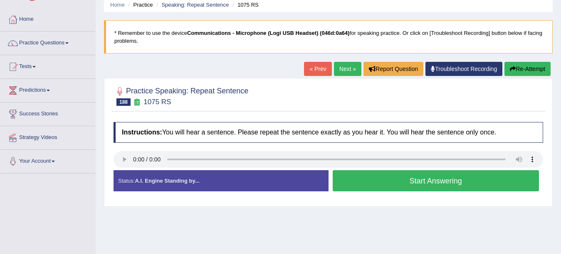
click at [433, 184] on button "Start Answering" at bounding box center [436, 180] width 207 height 21
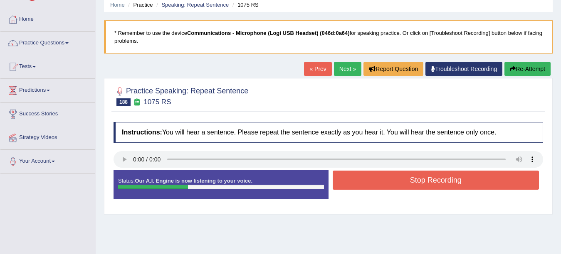
click at [433, 184] on button "Stop Recording" at bounding box center [436, 180] width 207 height 19
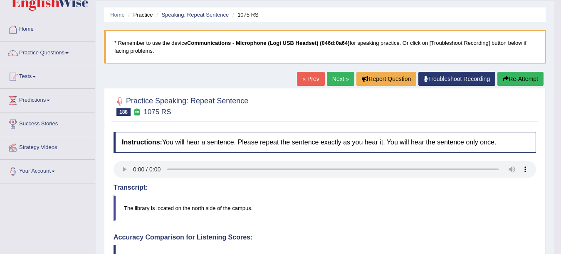
scroll to position [0, 0]
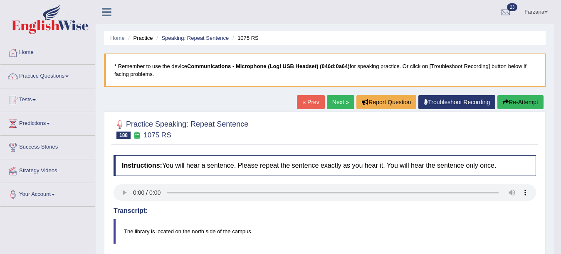
click at [342, 101] on link "Next »" at bounding box center [340, 102] width 27 height 14
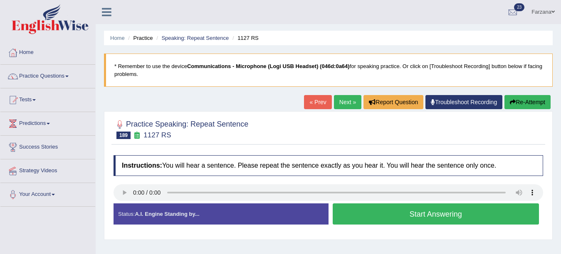
click at [395, 227] on div "Stop Recording" at bounding box center [435, 227] width 215 height 0
click at [393, 219] on button "Start Answering" at bounding box center [436, 214] width 207 height 21
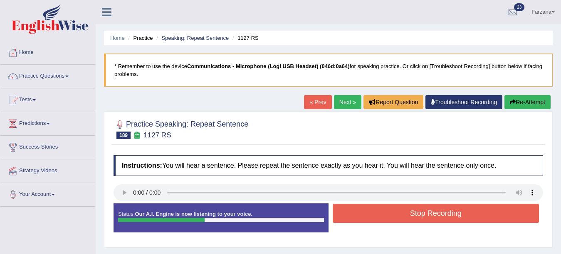
click at [393, 219] on button "Stop Recording" at bounding box center [436, 213] width 207 height 19
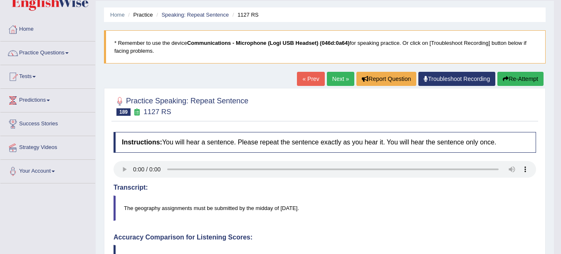
scroll to position [17, 0]
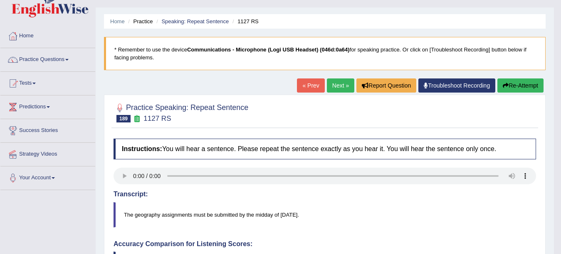
click at [509, 89] on button "Re-Attempt" at bounding box center [520, 86] width 46 height 14
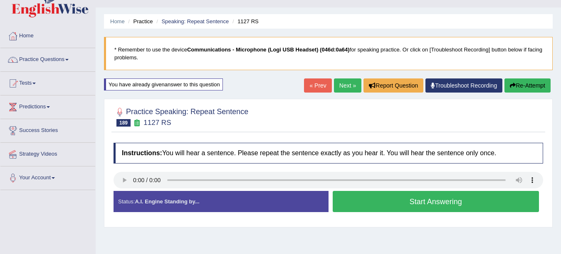
click at [359, 200] on button "Start Answering" at bounding box center [436, 201] width 207 height 21
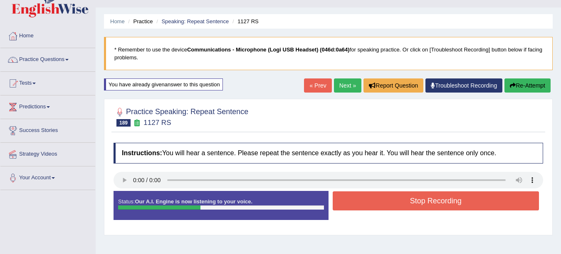
click at [359, 200] on button "Stop Recording" at bounding box center [436, 201] width 207 height 19
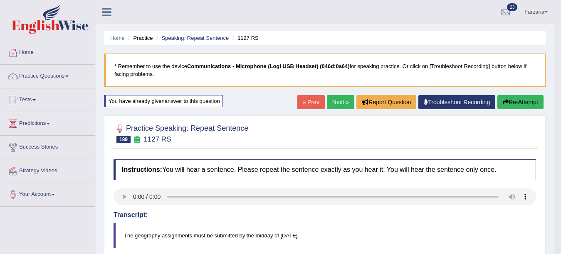
click at [339, 101] on link "Next »" at bounding box center [340, 102] width 27 height 14
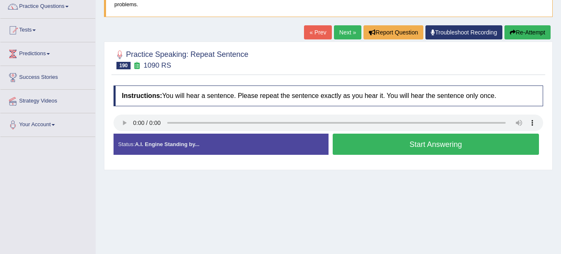
click at [354, 141] on button "Start Answering" at bounding box center [436, 144] width 207 height 21
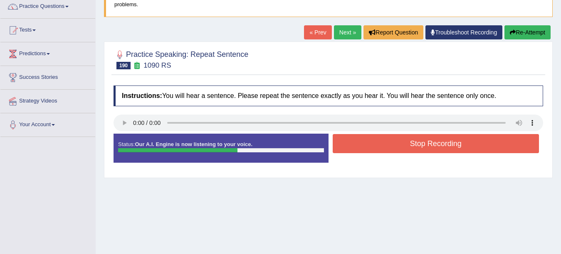
click at [354, 141] on button "Stop Recording" at bounding box center [436, 143] width 207 height 19
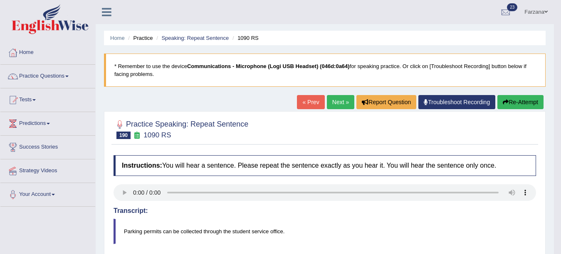
click at [520, 99] on button "Re-Attempt" at bounding box center [520, 102] width 46 height 14
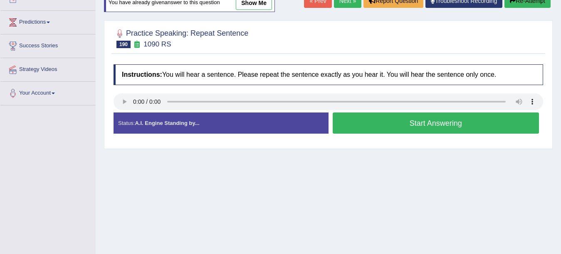
click at [340, 126] on button "Start Answering" at bounding box center [436, 123] width 207 height 21
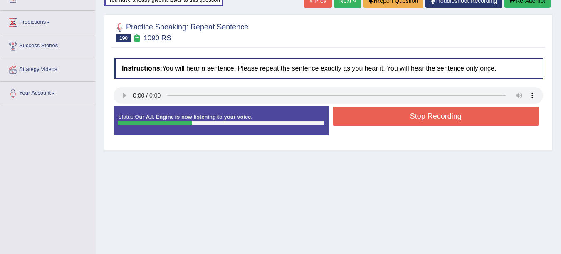
click at [352, 118] on button "Stop Recording" at bounding box center [436, 116] width 207 height 19
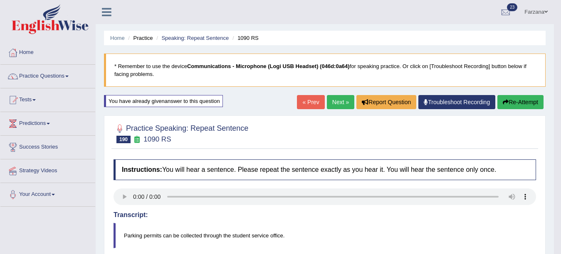
click at [338, 99] on link "Next »" at bounding box center [340, 102] width 27 height 14
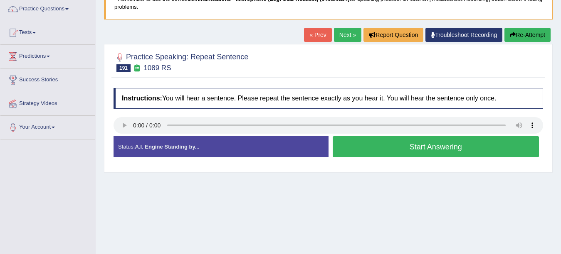
scroll to position [67, 0]
click at [340, 146] on button "Start Answering" at bounding box center [436, 146] width 207 height 21
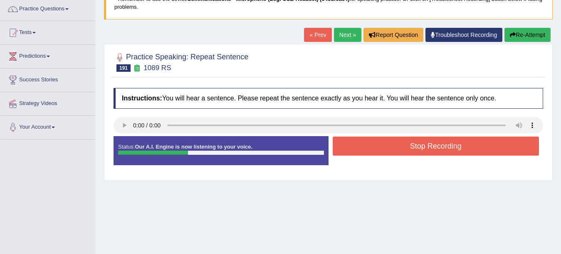
click at [340, 146] on button "Stop Recording" at bounding box center [436, 146] width 207 height 19
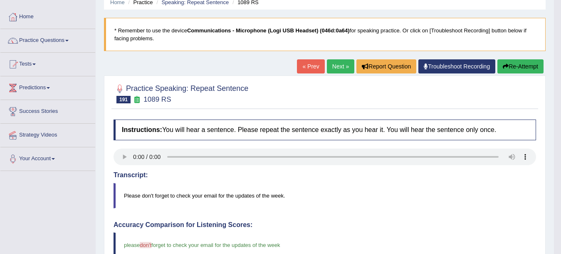
scroll to position [0, 0]
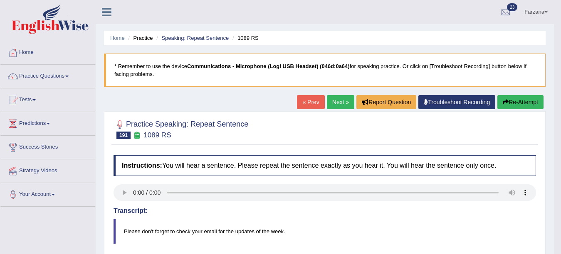
click at [337, 97] on link "Next »" at bounding box center [340, 102] width 27 height 14
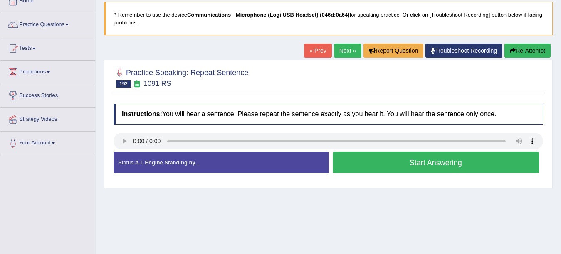
scroll to position [52, 0]
click at [380, 162] on button "Start Answering" at bounding box center [436, 162] width 207 height 21
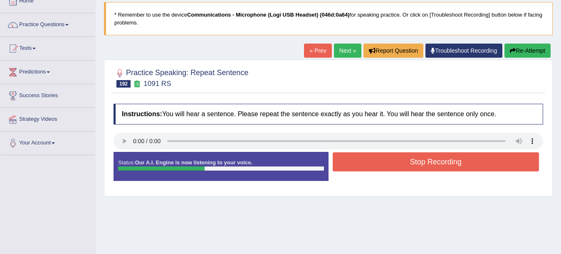
click at [380, 162] on button "Stop Recording" at bounding box center [436, 162] width 207 height 19
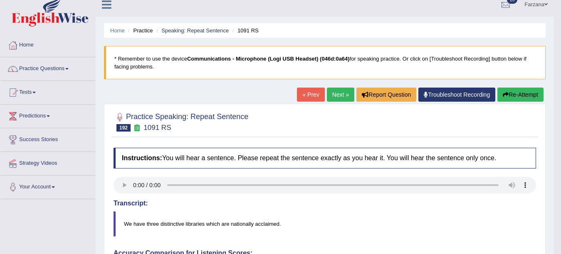
scroll to position [0, 0]
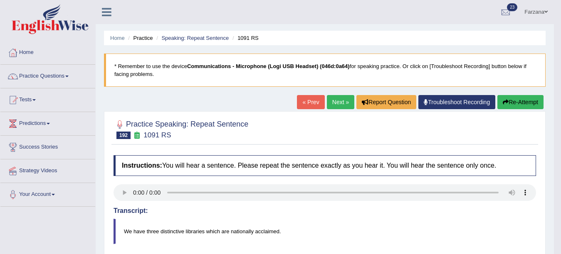
click at [331, 101] on link "Next »" at bounding box center [340, 102] width 27 height 14
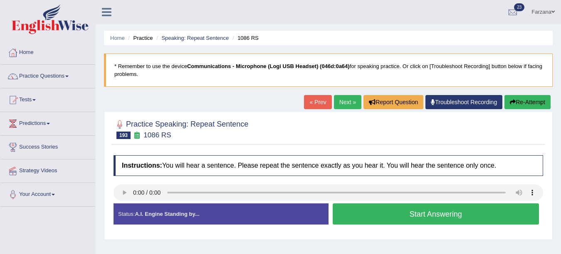
click at [358, 221] on button "Start Answering" at bounding box center [436, 214] width 207 height 21
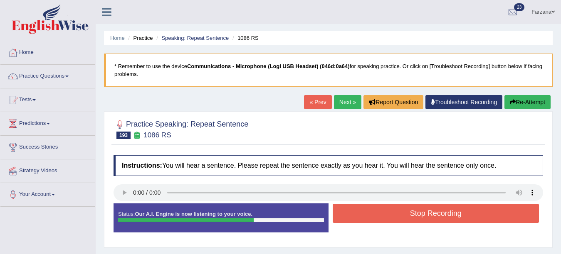
click at [358, 221] on button "Stop Recording" at bounding box center [436, 213] width 207 height 19
click at [358, 221] on div "Status: Our A.I. Engine is now listening to your voice. Start Answering Stop Re…" at bounding box center [327, 222] width 429 height 37
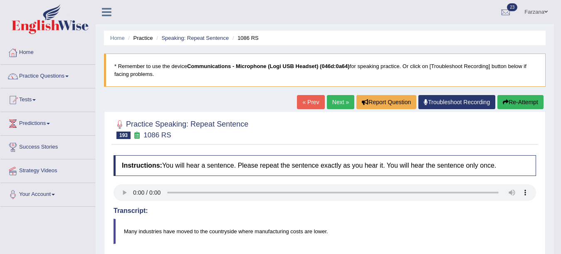
click at [335, 103] on link "Next »" at bounding box center [340, 102] width 27 height 14
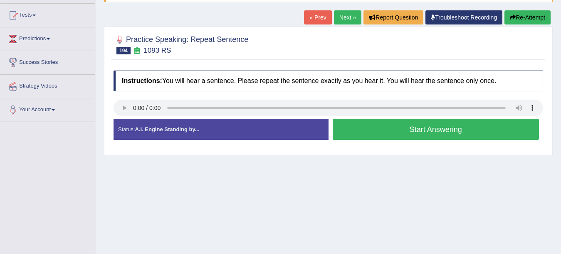
click at [368, 136] on button "Start Answering" at bounding box center [436, 129] width 207 height 21
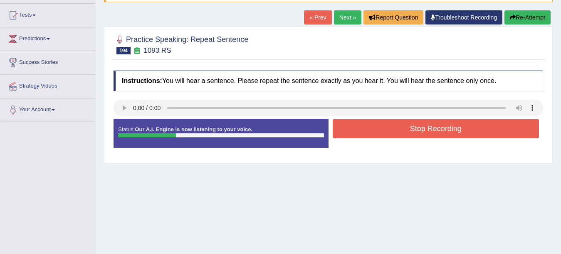
click at [368, 136] on button "Stop Recording" at bounding box center [436, 128] width 207 height 19
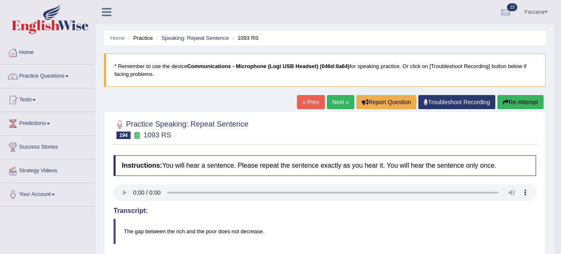
click at [333, 100] on link "Next »" at bounding box center [340, 102] width 27 height 14
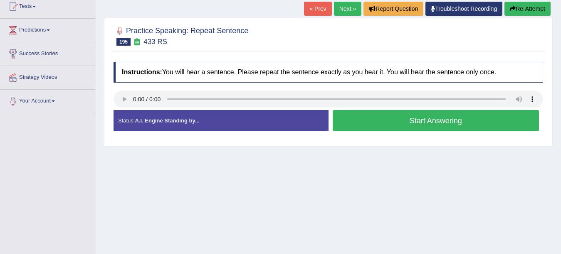
scroll to position [132, 0]
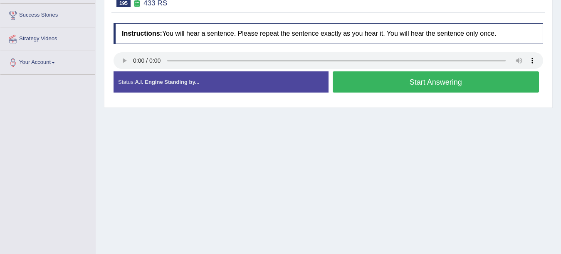
click at [482, 79] on button "Start Answering" at bounding box center [436, 82] width 207 height 21
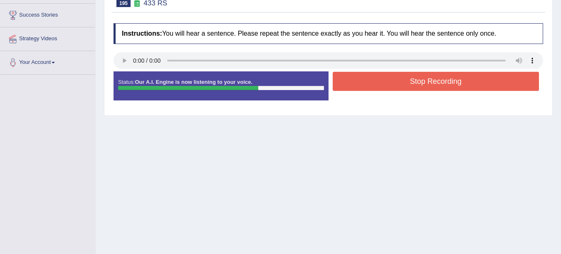
click at [482, 79] on button "Stop Recording" at bounding box center [436, 81] width 207 height 19
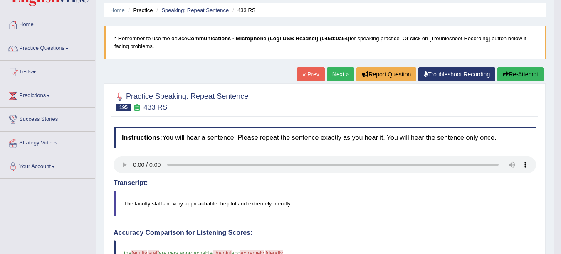
scroll to position [0, 0]
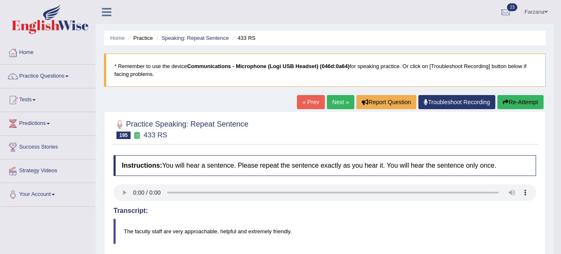
click at [335, 103] on link "Next »" at bounding box center [340, 102] width 27 height 14
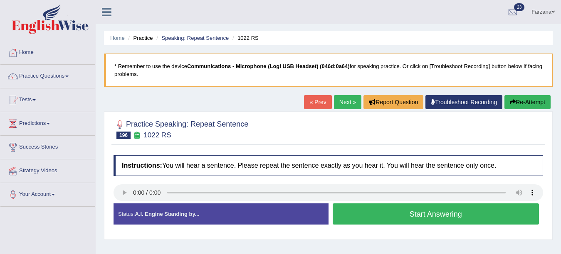
drag, startPoint x: 356, startPoint y: 227, endPoint x: 353, endPoint y: 222, distance: 5.4
click at [353, 222] on div "Start Answering" at bounding box center [435, 215] width 215 height 23
click at [353, 222] on button "Start Answering" at bounding box center [436, 214] width 207 height 21
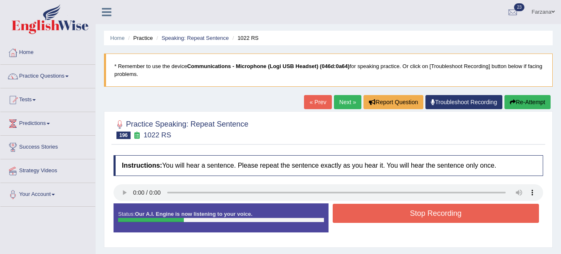
click at [353, 222] on button "Stop Recording" at bounding box center [436, 213] width 207 height 19
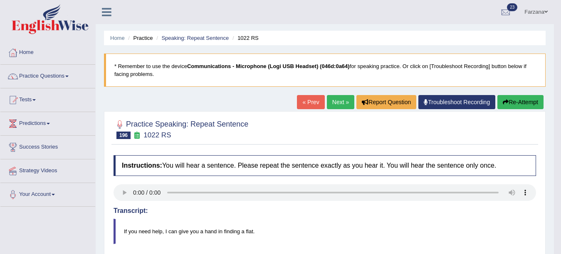
click at [340, 100] on link "Next »" at bounding box center [340, 102] width 27 height 14
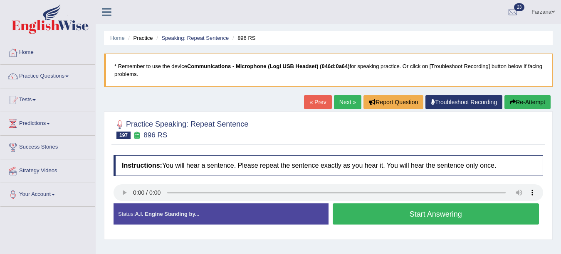
click at [365, 204] on button "Start Answering" at bounding box center [436, 214] width 207 height 21
click at [364, 223] on button "Start Answering" at bounding box center [436, 214] width 207 height 21
click at [359, 210] on button "Start Answering" at bounding box center [436, 214] width 207 height 21
click at [360, 213] on button "Start Answering" at bounding box center [436, 214] width 207 height 21
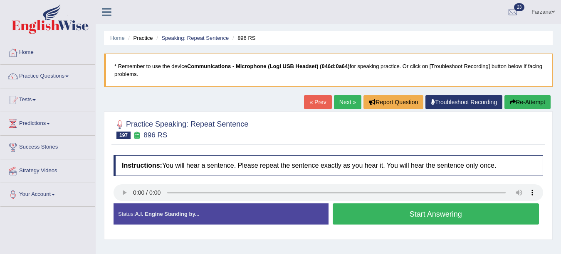
click at [360, 213] on button "Start Answering" at bounding box center [436, 214] width 207 height 21
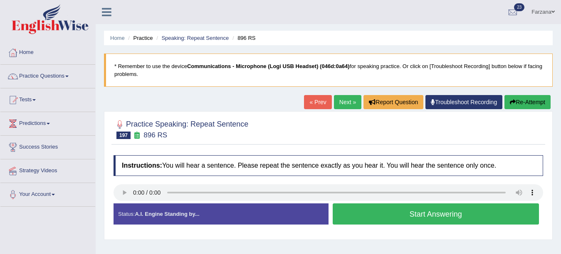
click at [360, 213] on button "Start Answering" at bounding box center [436, 214] width 207 height 21
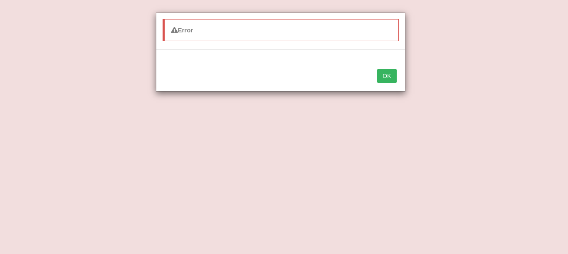
click at [522, 99] on div "Error OK" at bounding box center [284, 127] width 568 height 254
click at [393, 71] on button "OK" at bounding box center [386, 76] width 19 height 14
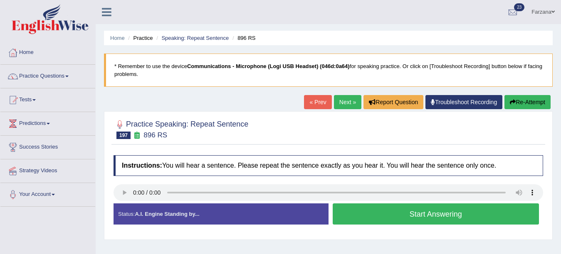
click at [357, 207] on button "Start Answering" at bounding box center [436, 214] width 207 height 21
click at [446, 99] on link "Troubleshoot Recording" at bounding box center [463, 102] width 77 height 14
click at [432, 101] on link "Troubleshoot Recording" at bounding box center [463, 102] width 77 height 14
click at [557, 110] on div "Home Practice Speaking: Repeat Sentence 896 RS * Remember to use the device Com…" at bounding box center [328, 208] width 465 height 416
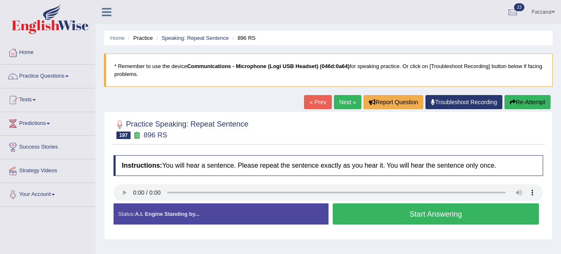
click at [546, 9] on link "Farzana" at bounding box center [543, 11] width 36 height 22
